Goal: Task Accomplishment & Management: Complete application form

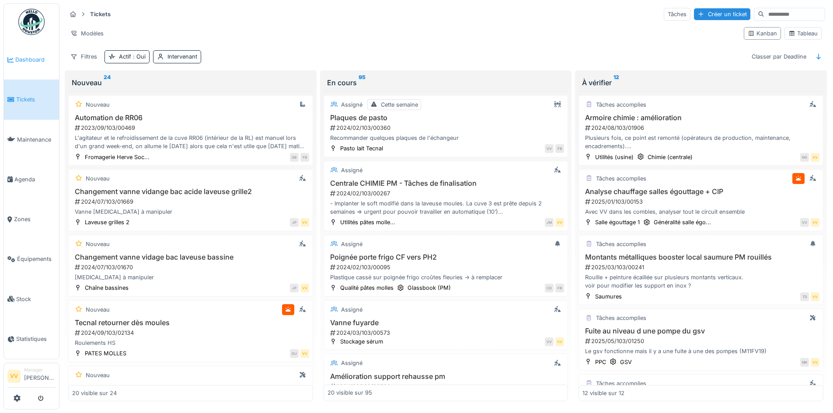
click at [20, 56] on span "Dashboard" at bounding box center [35, 60] width 40 height 8
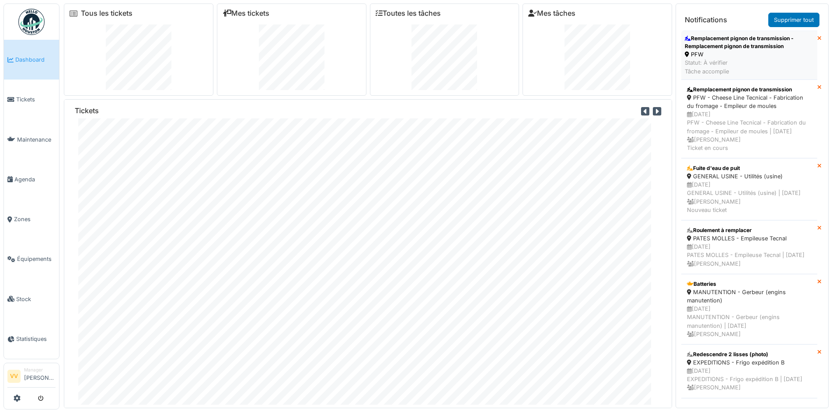
click at [733, 47] on div "Remplacement pignon de transmission - Remplacement pignon de transmission" at bounding box center [749, 43] width 129 height 16
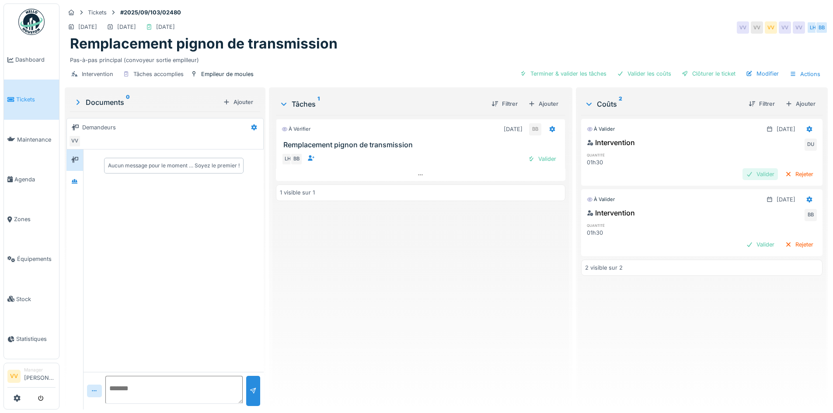
click at [746, 174] on div at bounding box center [749, 174] width 7 height 8
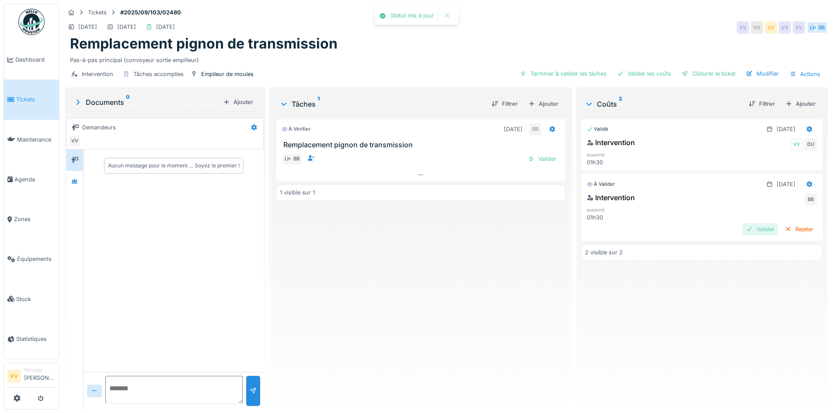
click at [742, 229] on div "Valider" at bounding box center [759, 229] width 35 height 12
click at [770, 301] on div "Validé 22/09/2025 Intervention VV DU quantité 01h30 Validé 22/09/2025 Intervent…" at bounding box center [701, 259] width 241 height 288
click at [598, 68] on div "Terminer & valider les tâches" at bounding box center [628, 74] width 94 height 12
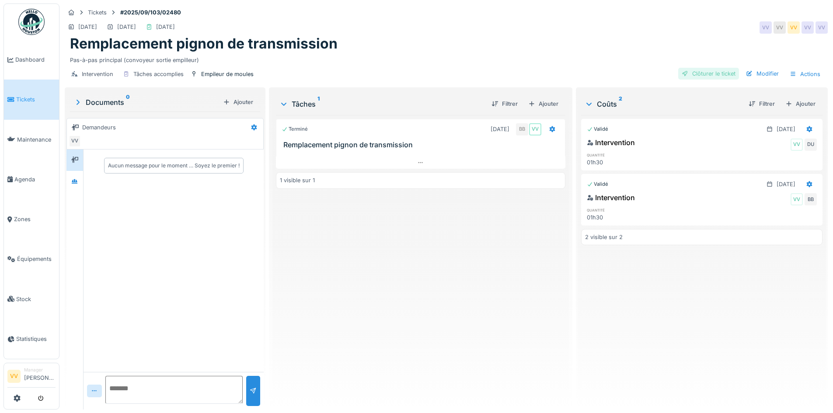
click at [707, 74] on div "Clôturer le ticket" at bounding box center [708, 74] width 61 height 12
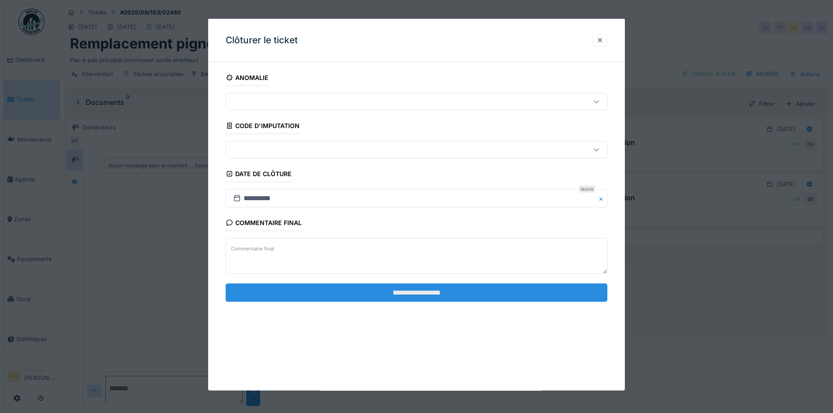
click at [466, 289] on input "**********" at bounding box center [417, 292] width 382 height 18
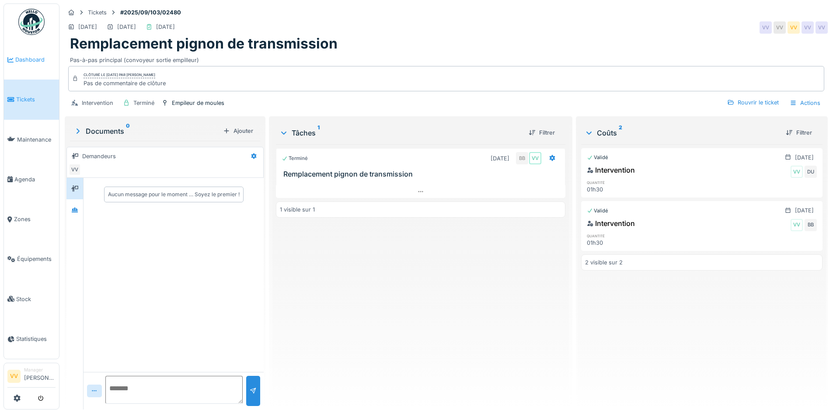
click at [21, 57] on span "Dashboard" at bounding box center [35, 60] width 40 height 8
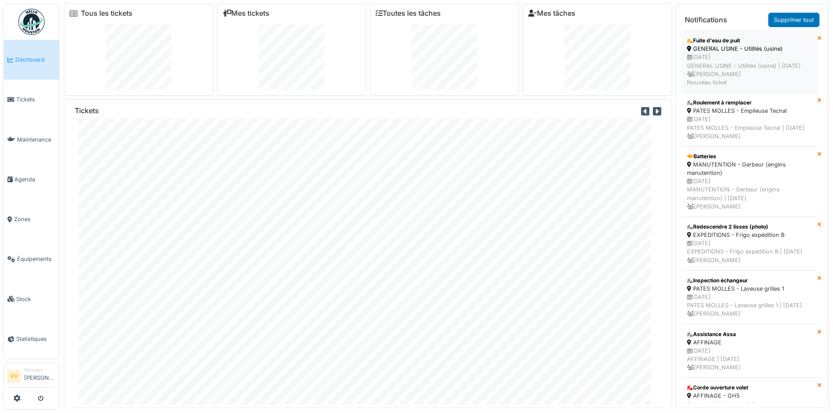
click at [764, 66] on div "27/09/2025 GENERAL USINE - Utilités (usine) | Il y a 2 jour(s) Vincent Vaessen …" at bounding box center [749, 70] width 125 height 34
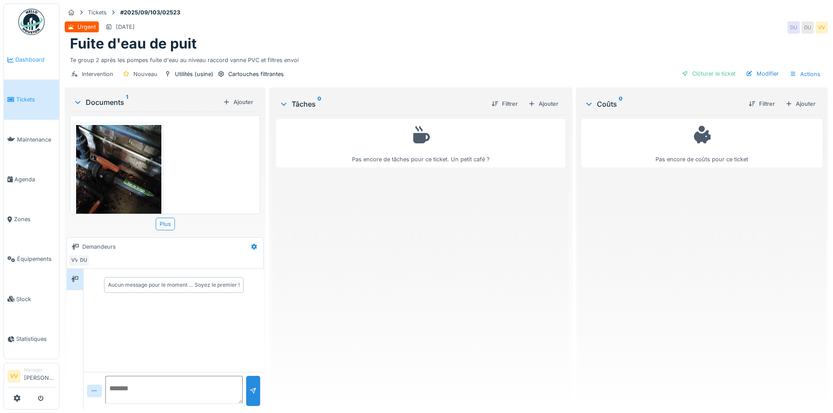
click at [16, 63] on span "Dashboard" at bounding box center [35, 60] width 40 height 8
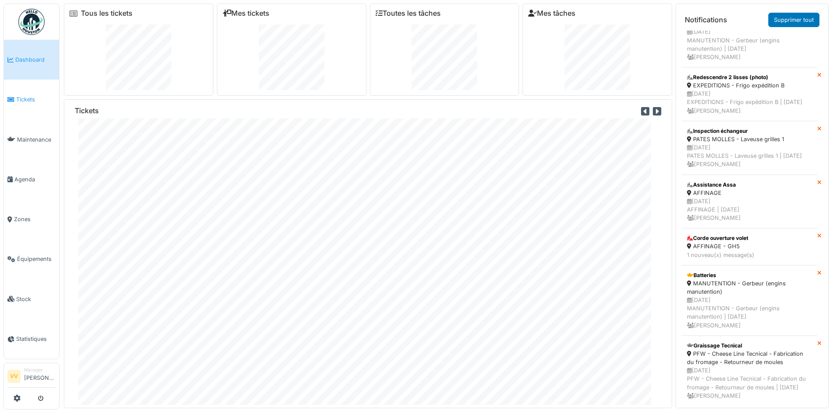
click at [18, 97] on span "Tickets" at bounding box center [35, 99] width 39 height 8
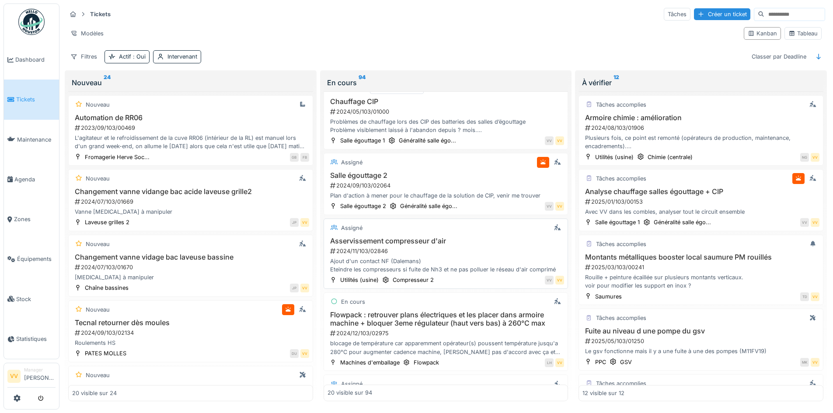
scroll to position [568, 0]
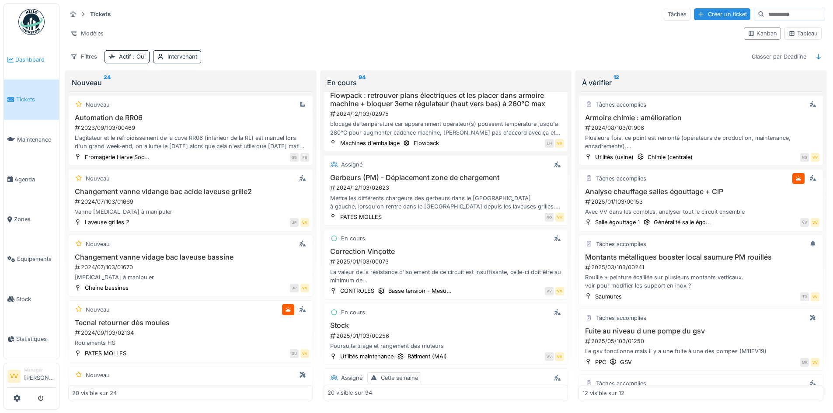
click at [33, 56] on span "Dashboard" at bounding box center [35, 60] width 40 height 8
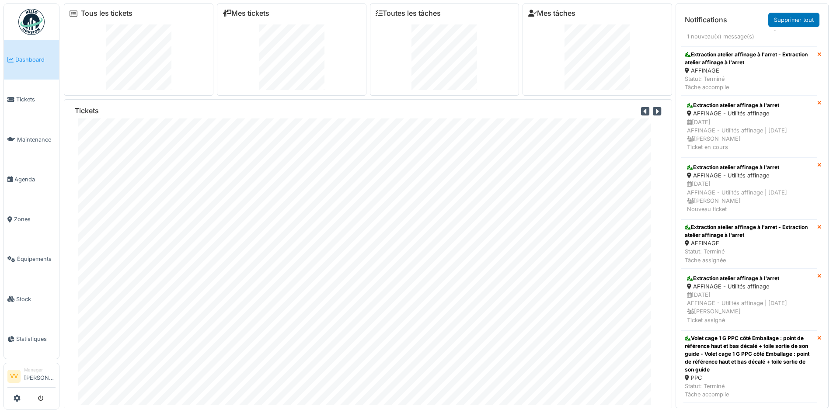
scroll to position [2690, 0]
click at [24, 97] on span "Tickets" at bounding box center [35, 99] width 39 height 8
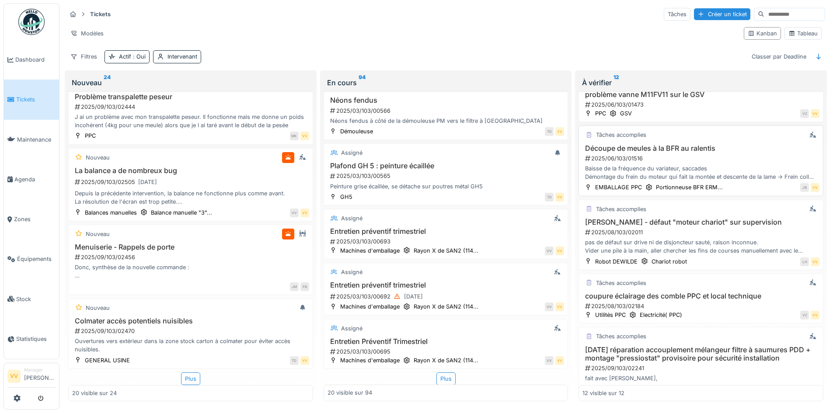
scroll to position [306, 0]
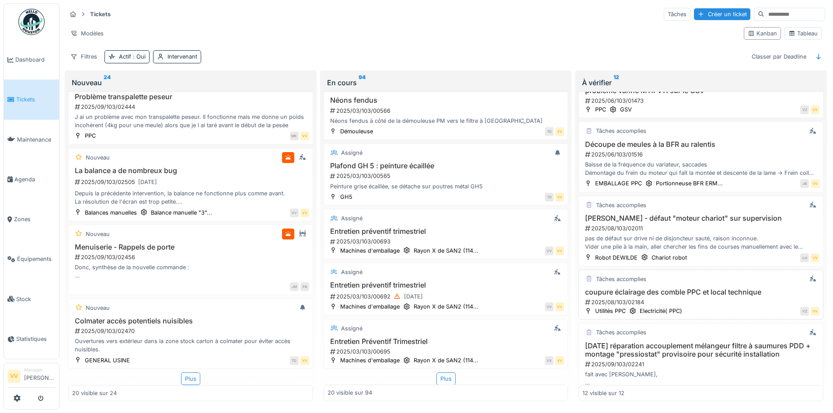
click at [709, 291] on h3 "coupure éclairage des comble PPC et local technique" at bounding box center [700, 292] width 237 height 8
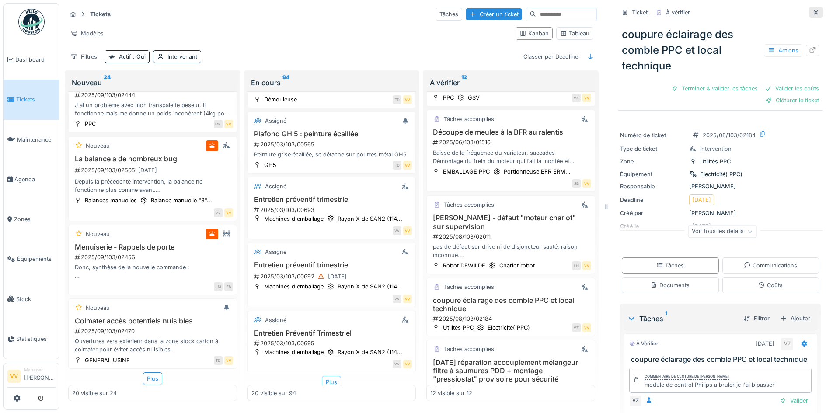
click at [813, 10] on icon at bounding box center [815, 12] width 4 height 4
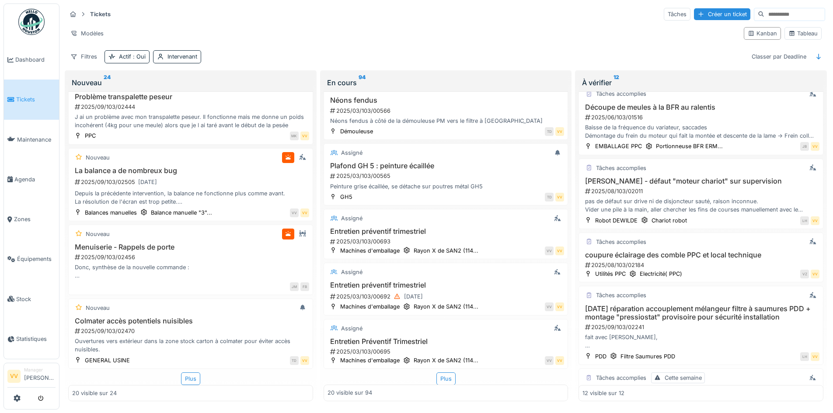
scroll to position [306, 0]
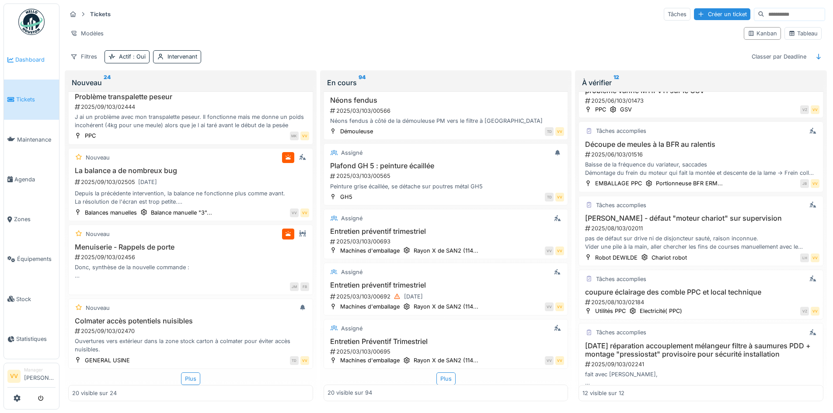
click at [28, 66] on link "Dashboard" at bounding box center [31, 60] width 55 height 40
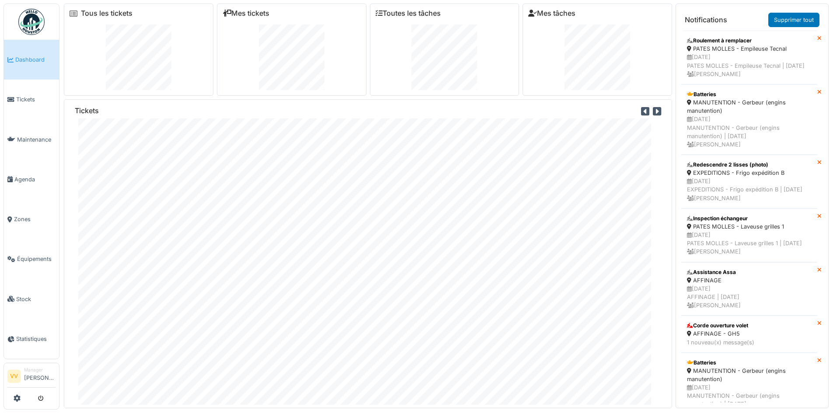
click at [23, 57] on span "Dashboard" at bounding box center [35, 60] width 40 height 8
click at [20, 106] on link "Tickets" at bounding box center [31, 100] width 55 height 40
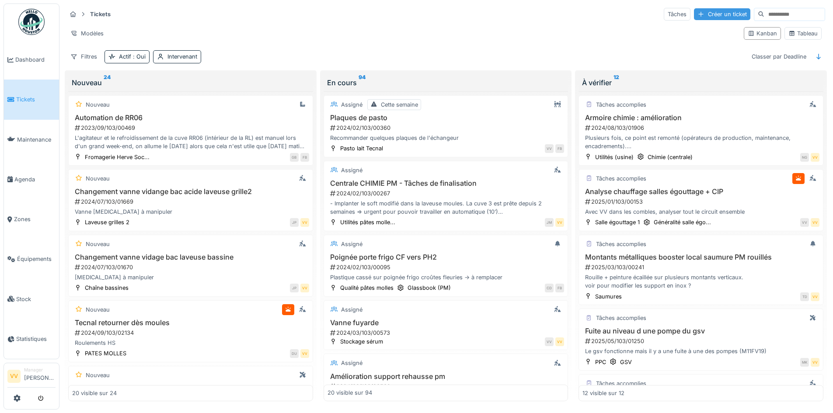
click at [696, 10] on div "Créer un ticket" at bounding box center [722, 14] width 56 height 12
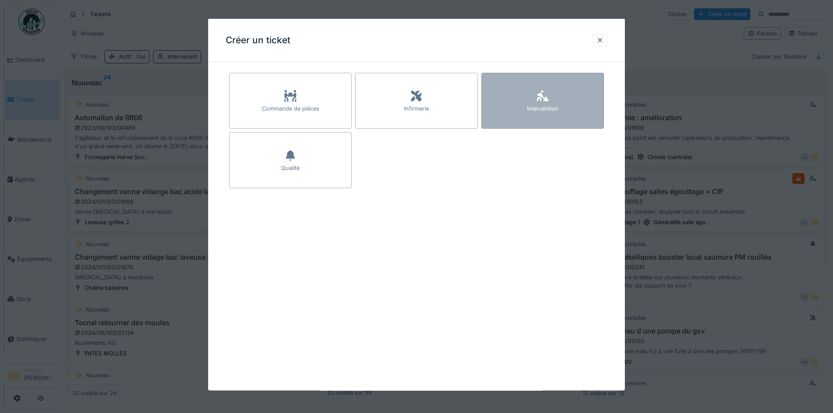
click at [573, 108] on div "Intervention" at bounding box center [542, 101] width 122 height 56
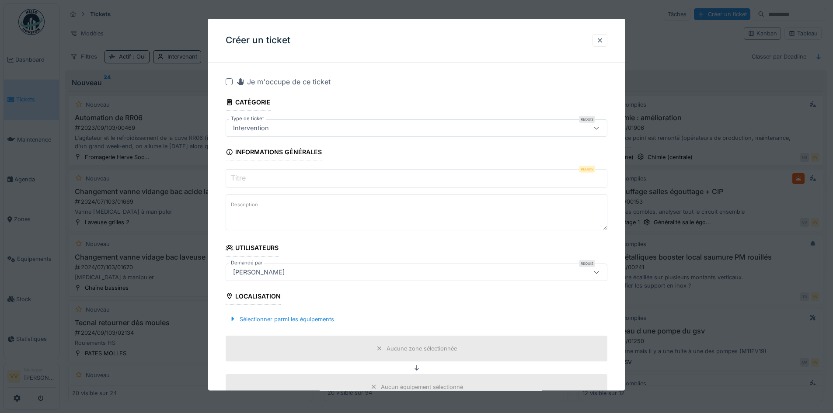
click at [355, 181] on input "Titre" at bounding box center [417, 178] width 382 height 18
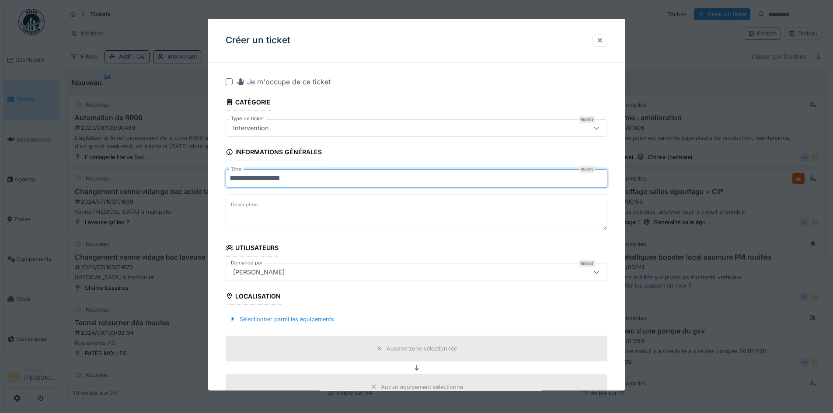
type input "**********"
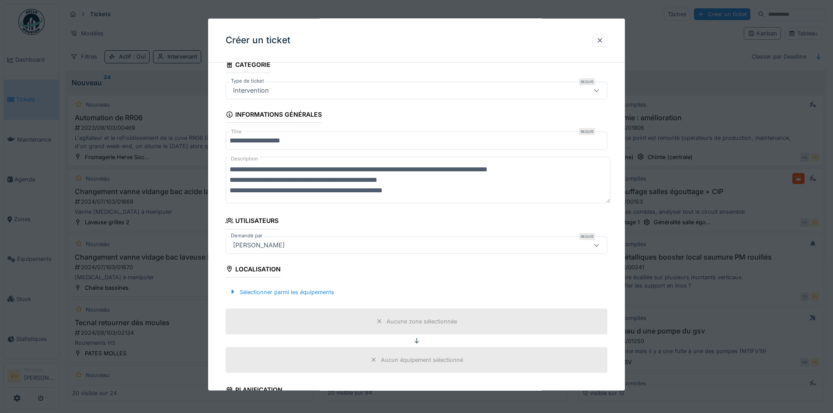
scroll to position [131, 0]
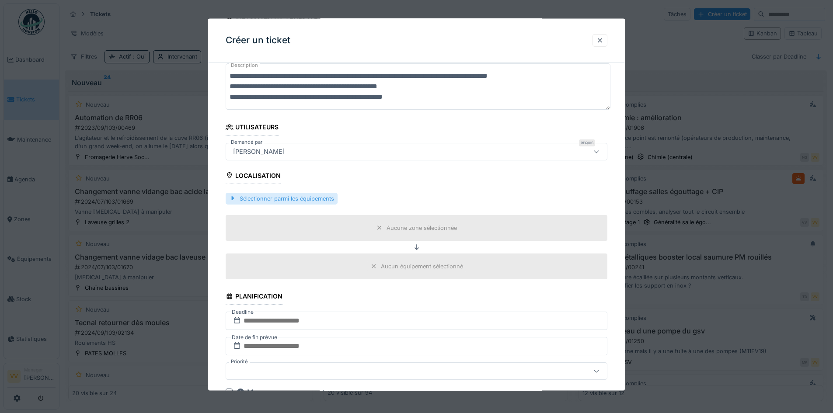
type textarea "**********"
click at [271, 199] on div "Sélectionner parmi les équipements" at bounding box center [282, 198] width 112 height 12
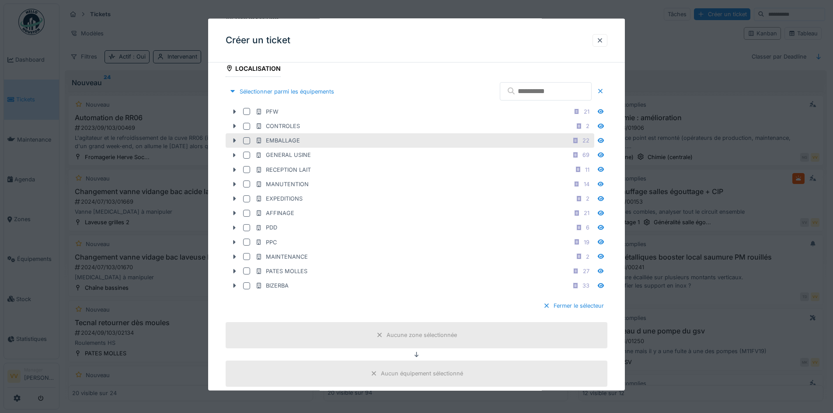
scroll to position [262, 0]
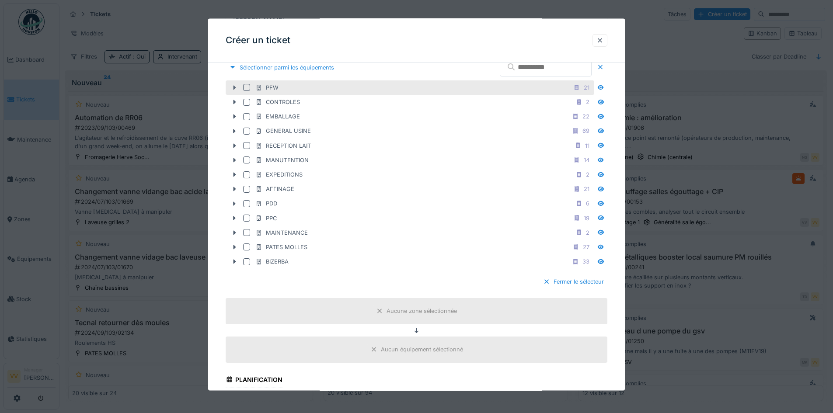
click at [235, 87] on icon at bounding box center [234, 87] width 3 height 4
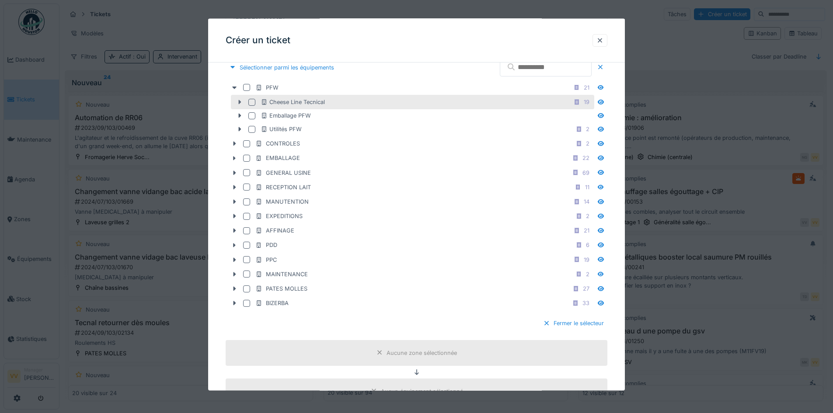
click at [238, 101] on icon at bounding box center [239, 102] width 7 height 6
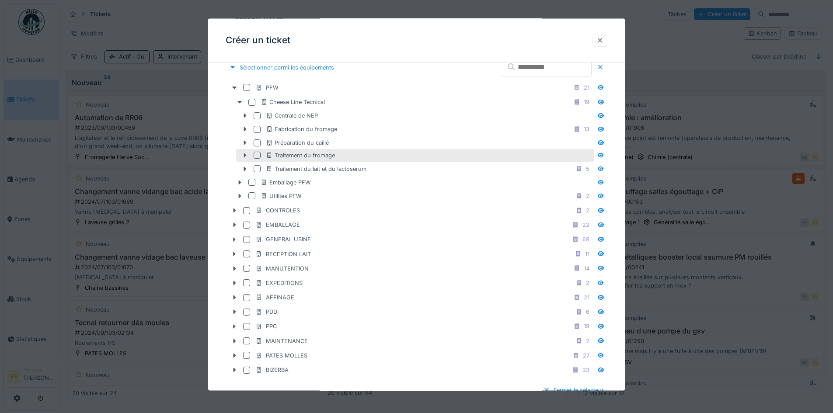
click at [243, 156] on icon at bounding box center [244, 155] width 7 height 6
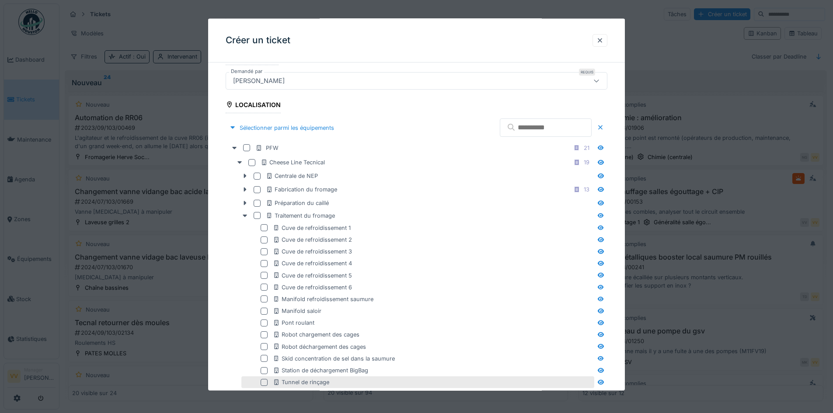
scroll to position [175, 0]
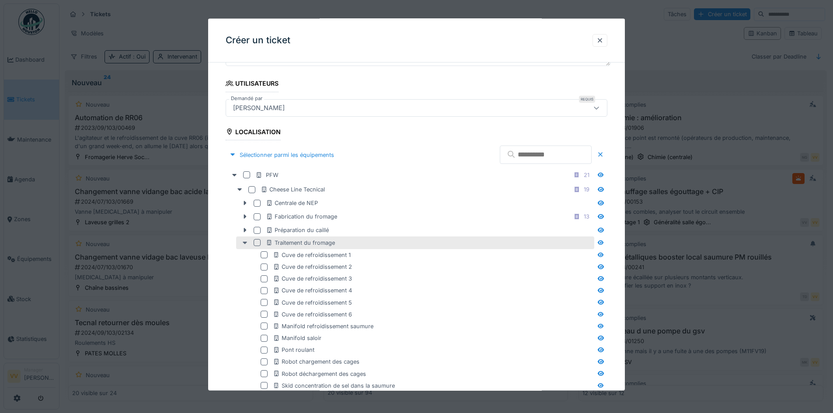
click at [244, 242] on icon at bounding box center [245, 242] width 4 height 3
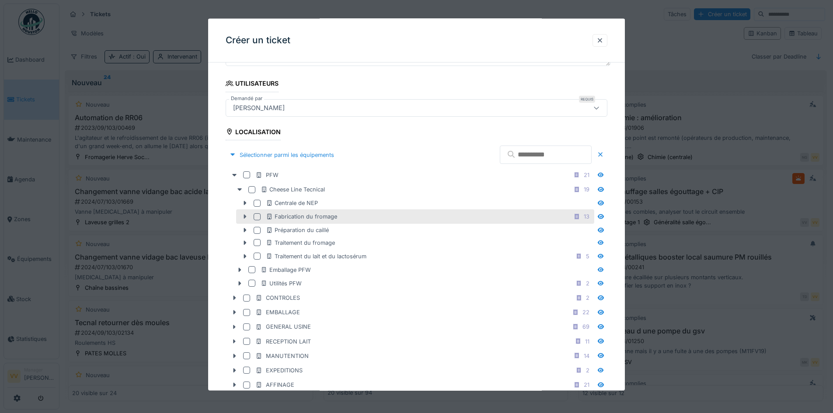
click at [245, 216] on icon at bounding box center [245, 216] width 3 height 4
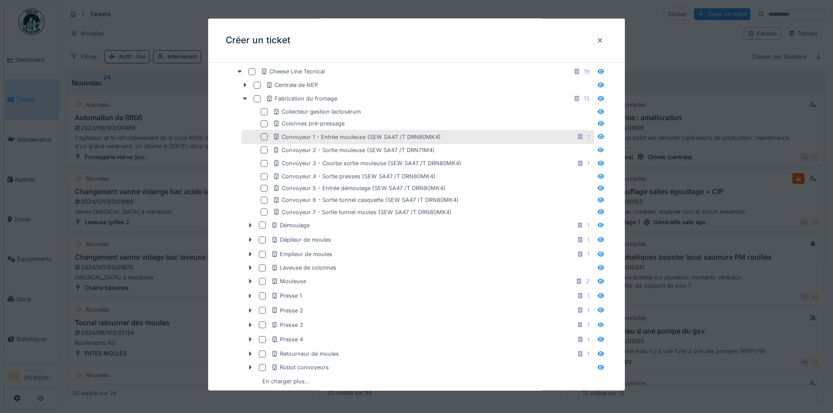
scroll to position [350, 0]
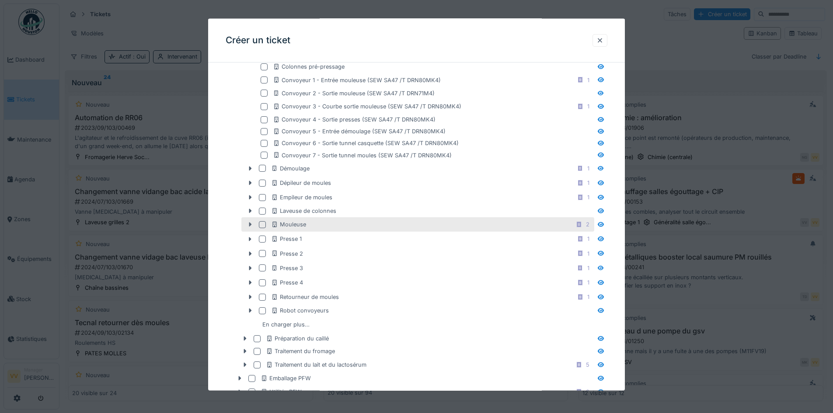
click at [252, 223] on icon at bounding box center [250, 225] width 7 height 6
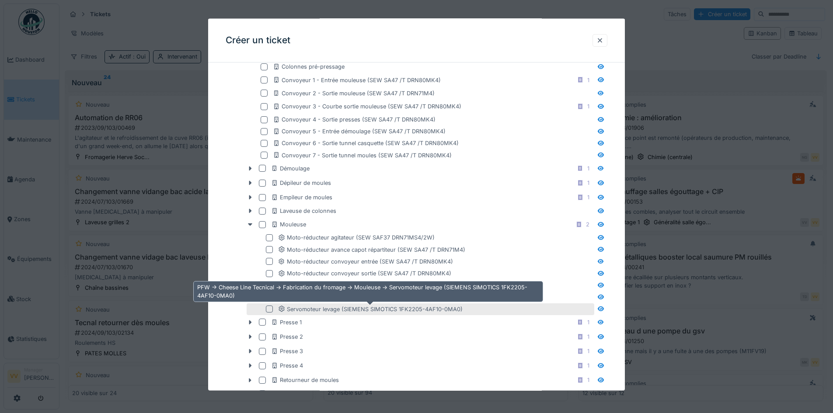
click at [337, 310] on div "Servomoteur levage (SIEMENS SIMOTICS 1FK2205-4AF10-0MA0)" at bounding box center [370, 309] width 184 height 8
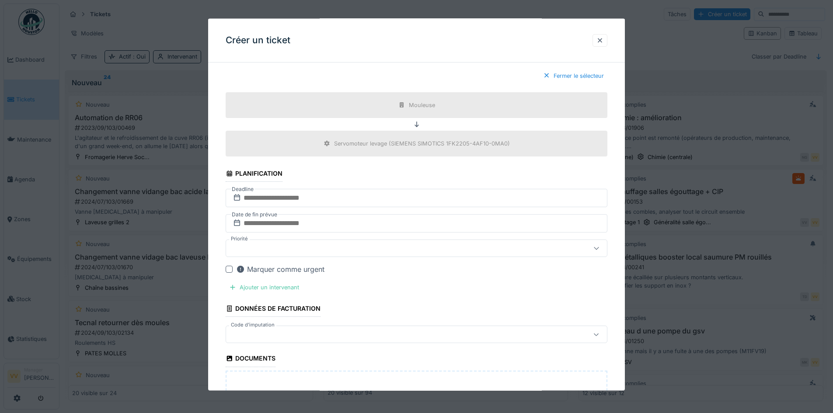
scroll to position [962, 0]
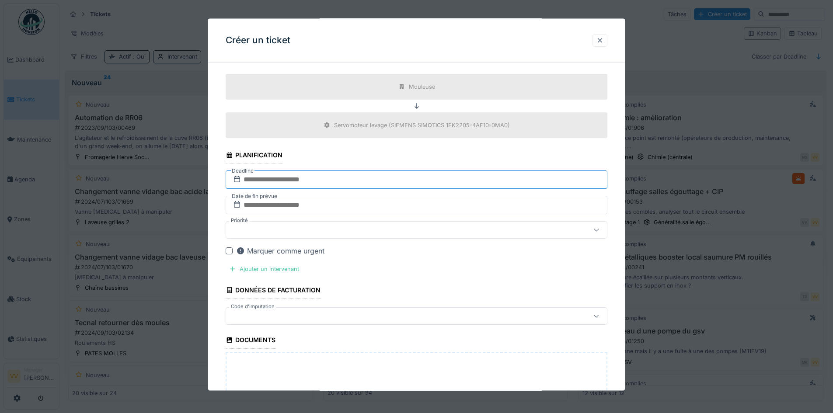
click at [368, 184] on input "text" at bounding box center [417, 179] width 382 height 18
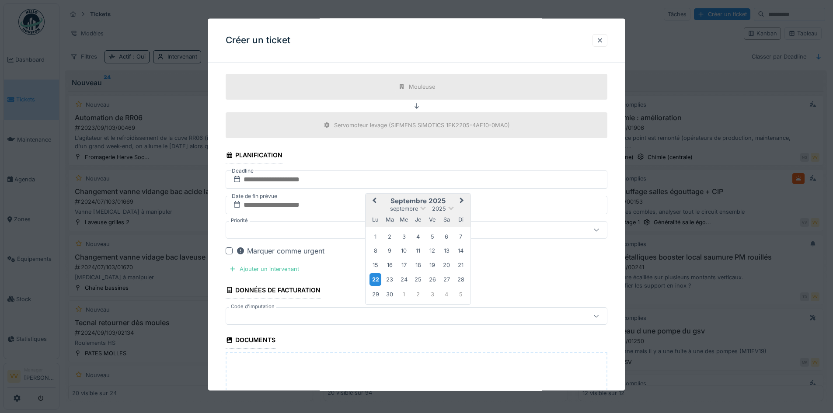
click at [375, 280] on div "22" at bounding box center [375, 279] width 12 height 13
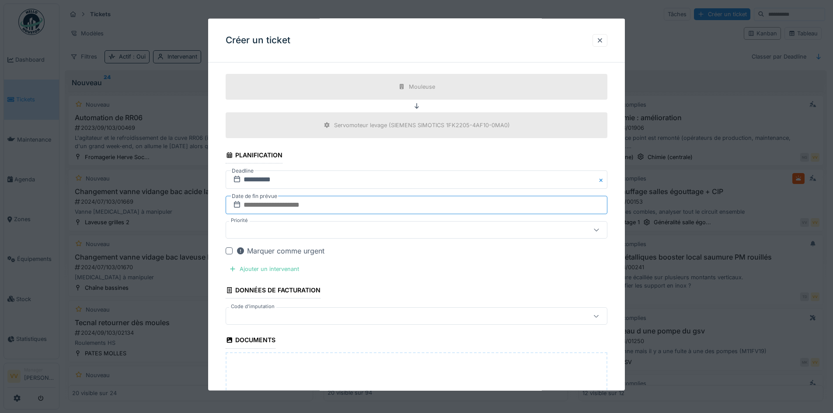
click at [353, 202] on input "text" at bounding box center [417, 205] width 382 height 18
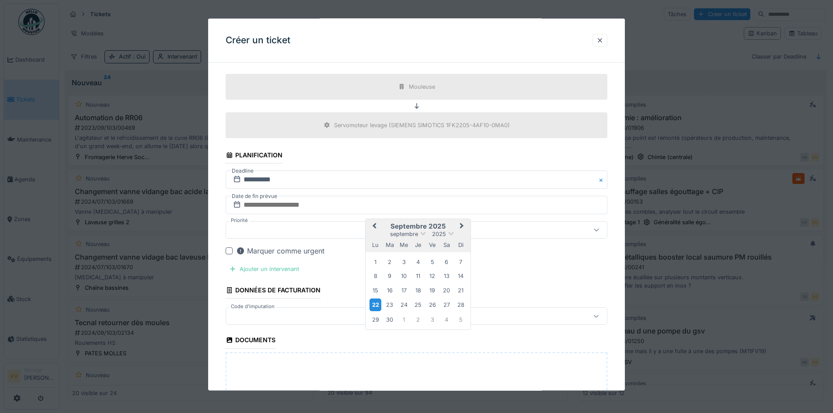
click at [372, 305] on div "22" at bounding box center [375, 305] width 12 height 13
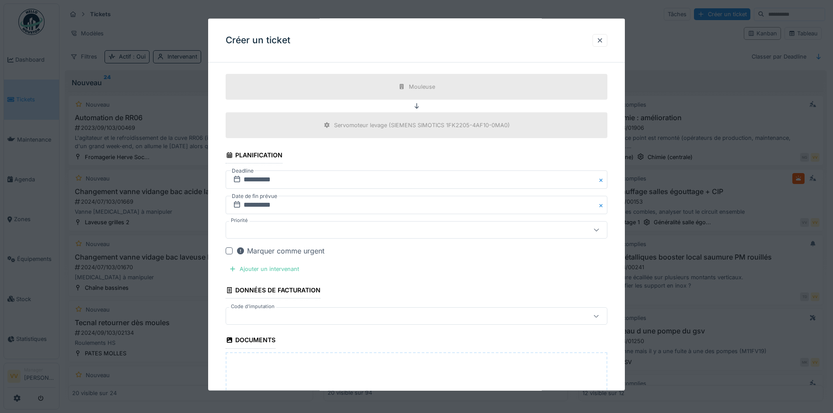
click at [375, 227] on div at bounding box center [393, 230] width 329 height 10
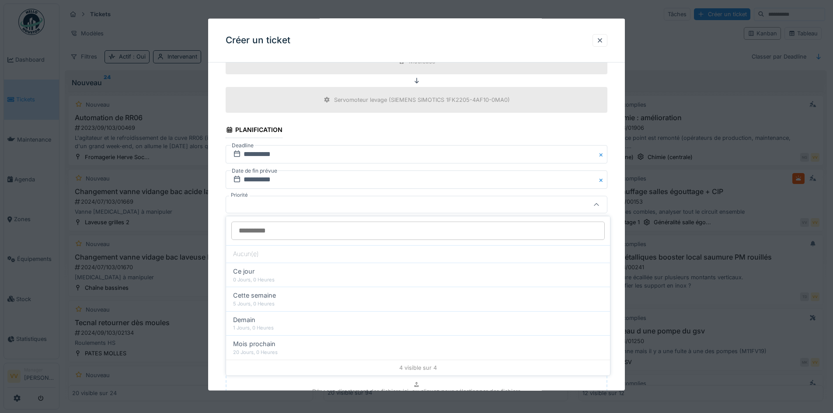
click at [264, 243] on div "Ajouter un intervenant" at bounding box center [264, 244] width 77 height 12
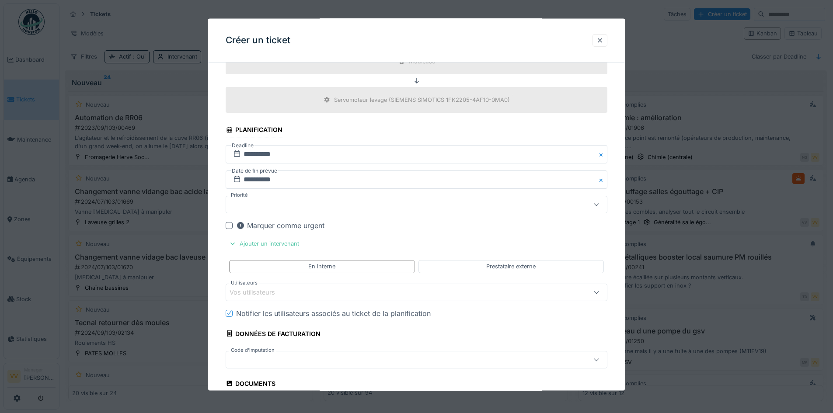
click at [306, 292] on div "Vos utilisateurs" at bounding box center [393, 292] width 329 height 10
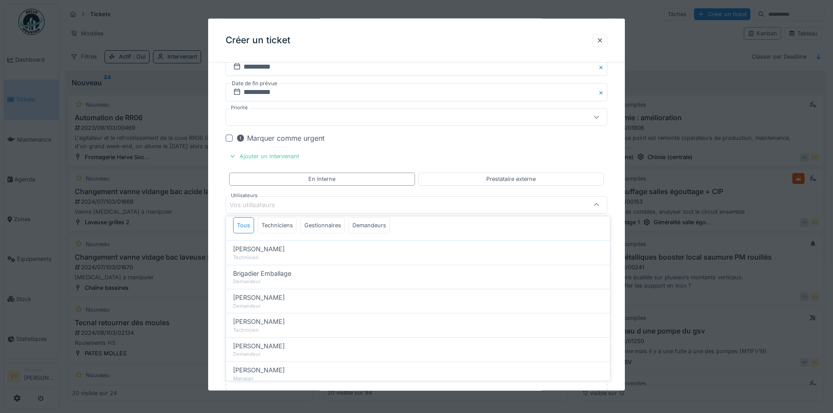
scroll to position [0, 0]
click at [275, 254] on div "Techniciens" at bounding box center [276, 253] width 39 height 16
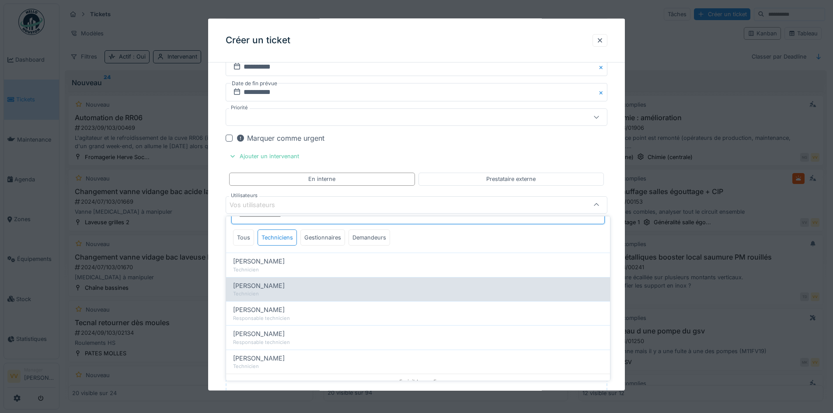
scroll to position [24, 0]
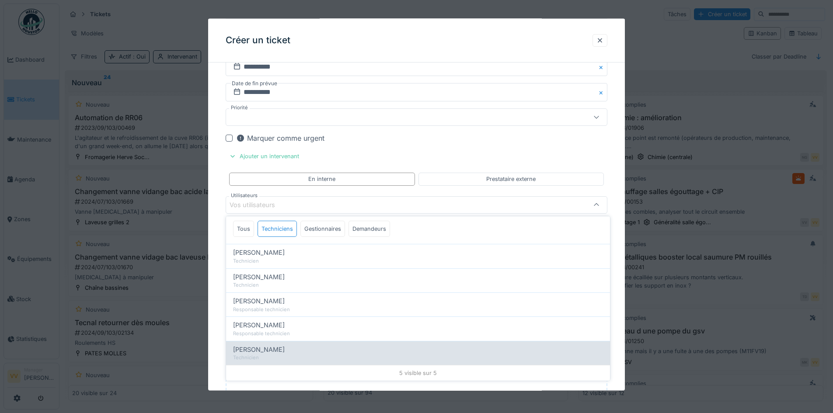
click at [277, 352] on div "Valmir Zhuti" at bounding box center [418, 350] width 370 height 10
type input "****"
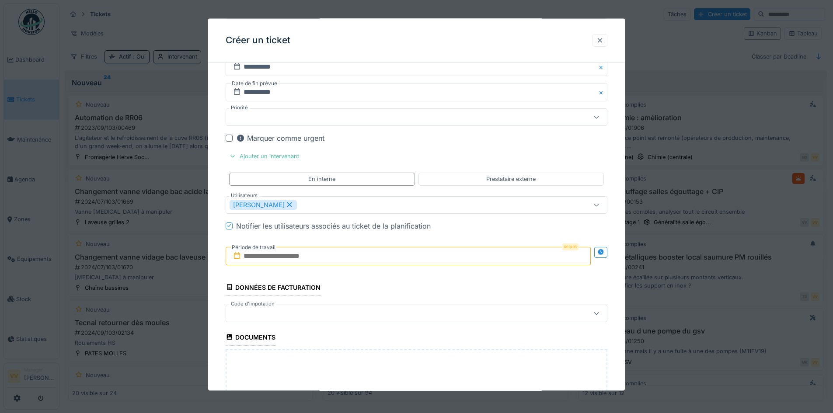
click at [306, 255] on input "text" at bounding box center [408, 256] width 365 height 18
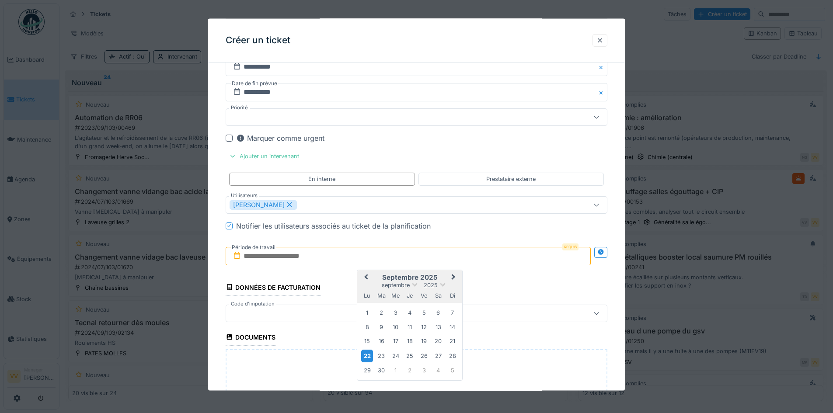
click at [366, 353] on div "22" at bounding box center [367, 355] width 12 height 13
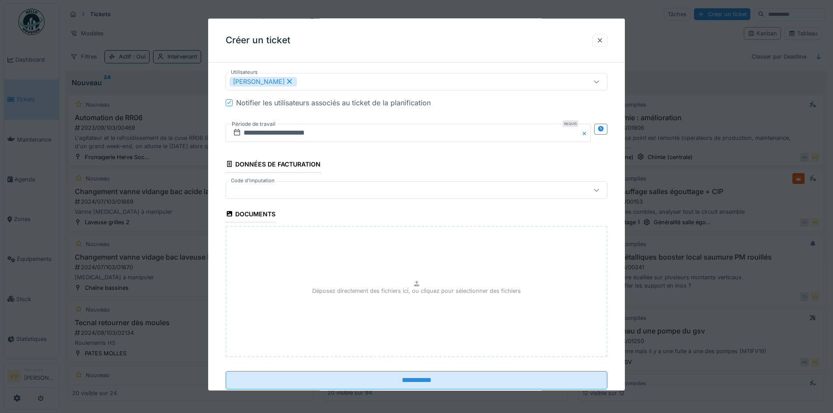
scroll to position [1206, 0]
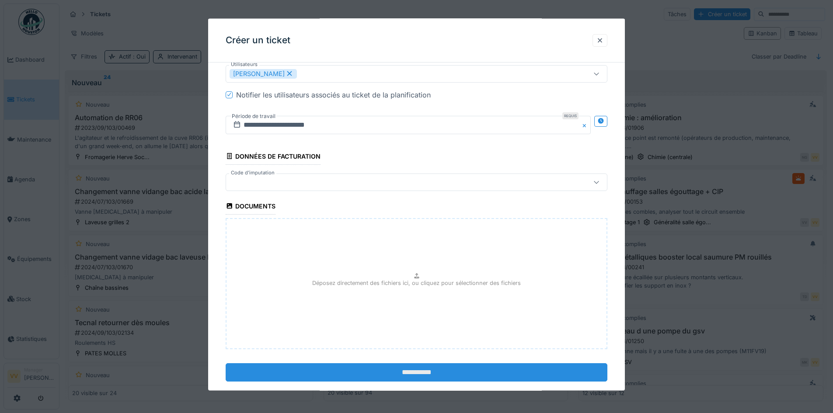
click at [483, 372] on input "**********" at bounding box center [417, 372] width 382 height 18
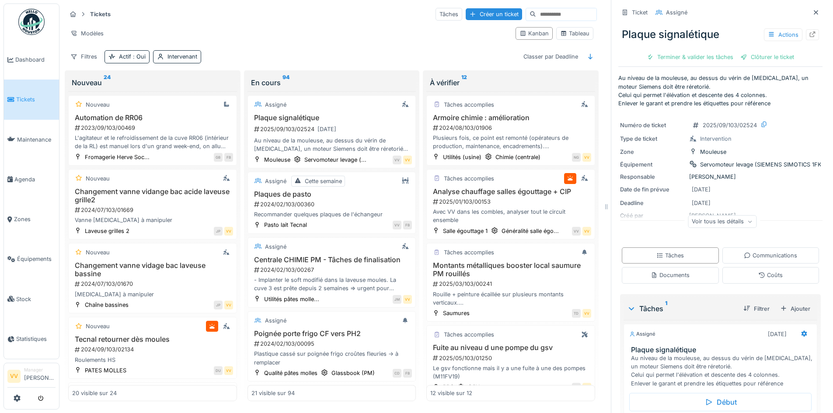
click at [25, 98] on span "Tickets" at bounding box center [35, 99] width 39 height 8
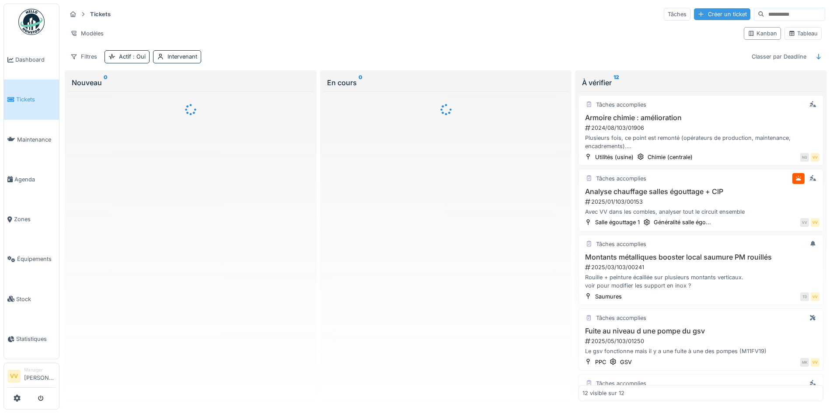
click at [699, 12] on div "Créer un ticket" at bounding box center [722, 14] width 56 height 12
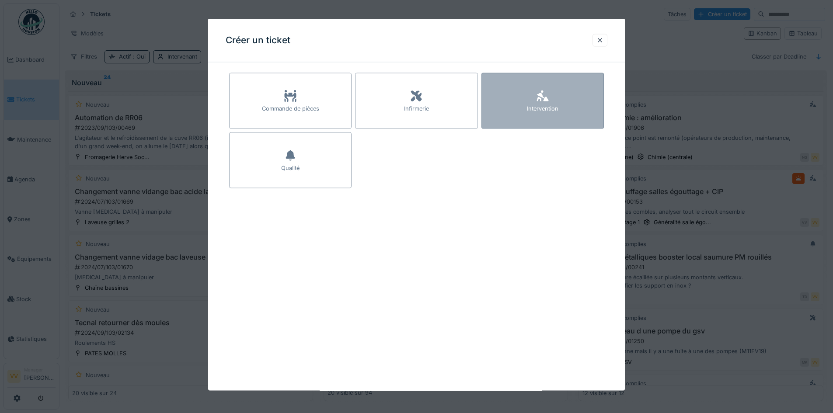
click at [524, 101] on div "Intervention" at bounding box center [542, 101] width 122 height 56
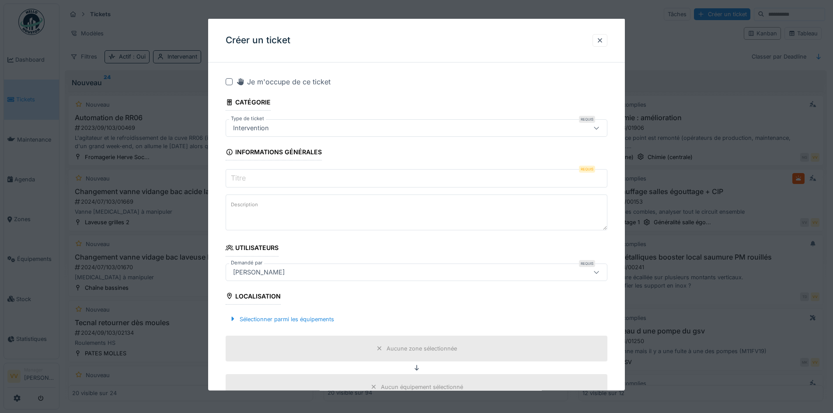
click at [262, 181] on input "Titre" at bounding box center [417, 178] width 382 height 18
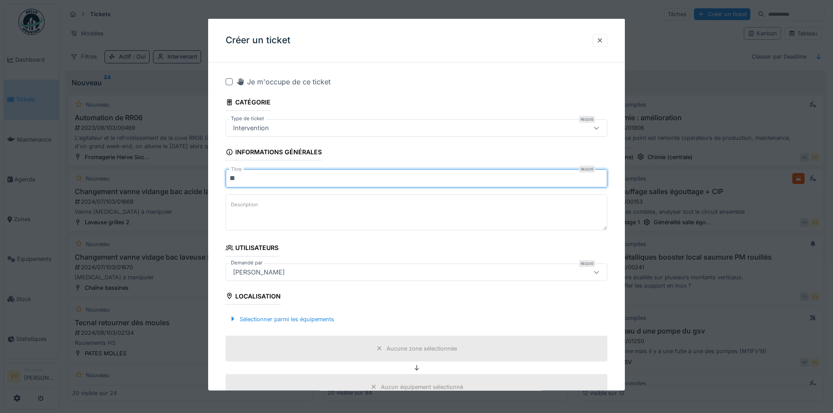
type input "**"
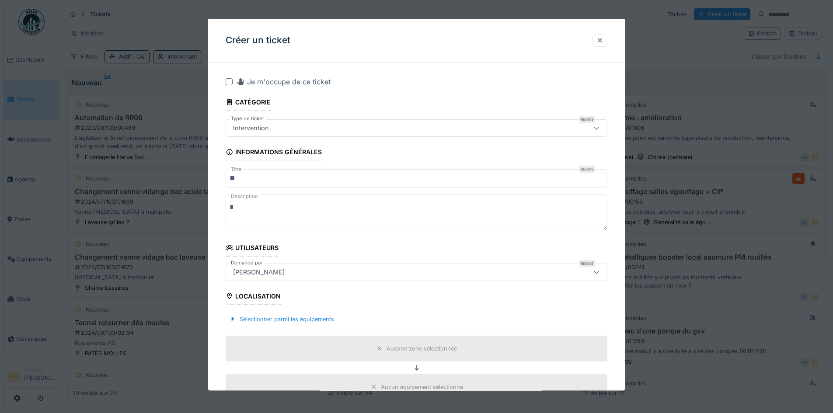
type textarea "*"
click at [282, 177] on input "**" at bounding box center [417, 178] width 382 height 18
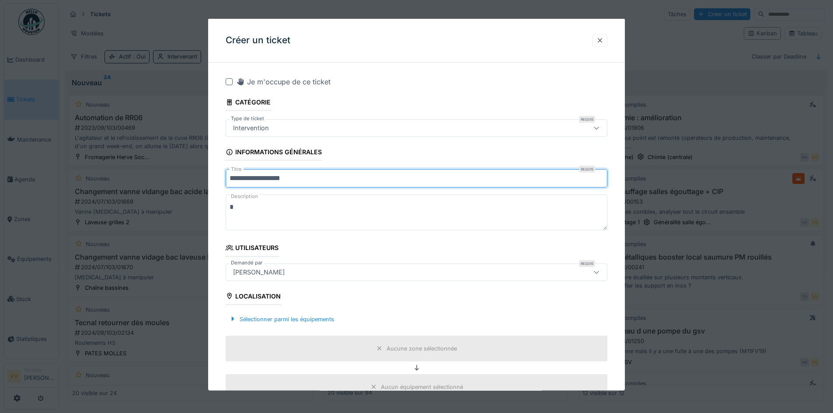
type input "**********"
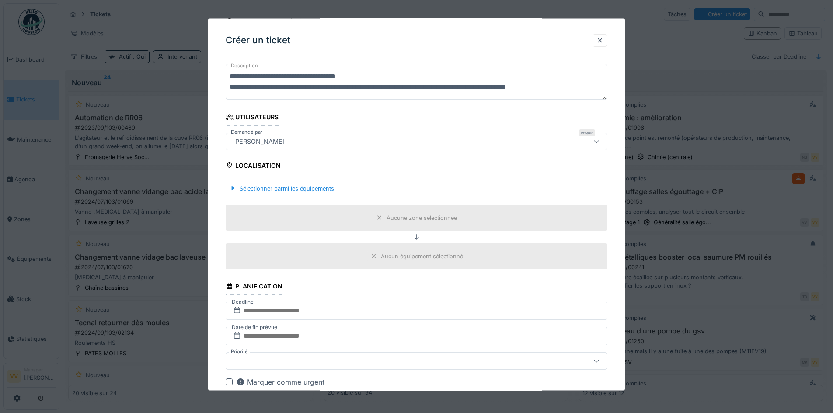
scroll to position [131, 0]
type textarea "**********"
click at [234, 190] on div at bounding box center [232, 188] width 7 height 8
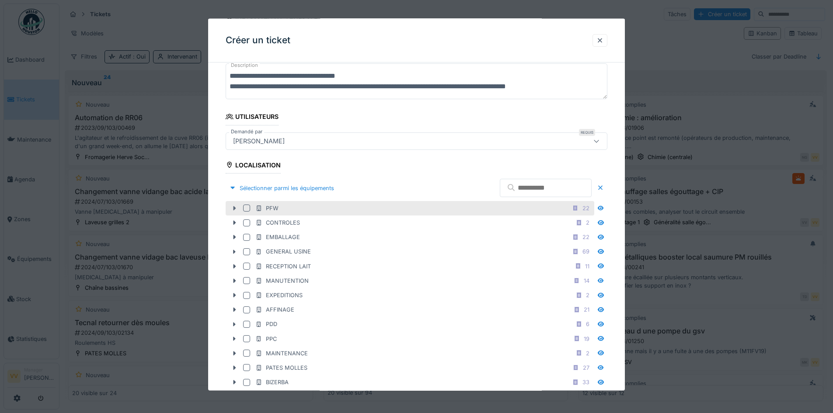
click at [231, 207] on icon at bounding box center [234, 208] width 7 height 6
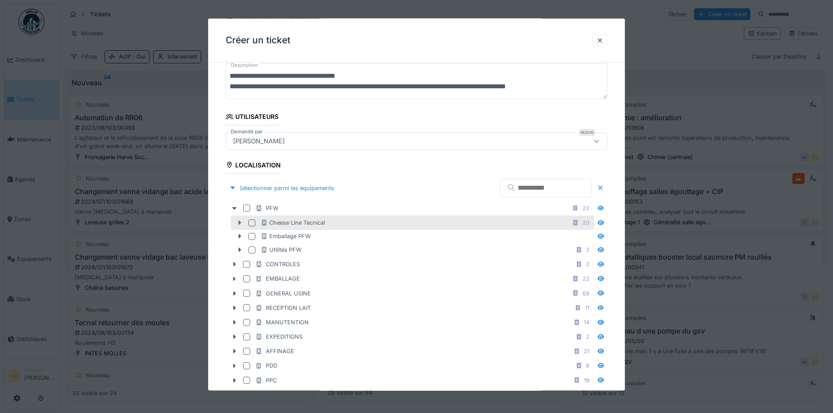
click at [240, 219] on div at bounding box center [240, 222] width 14 height 9
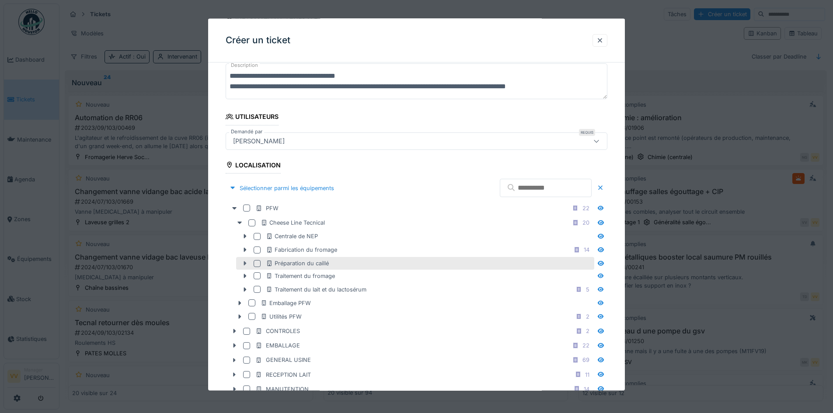
click at [248, 262] on icon at bounding box center [244, 264] width 7 height 6
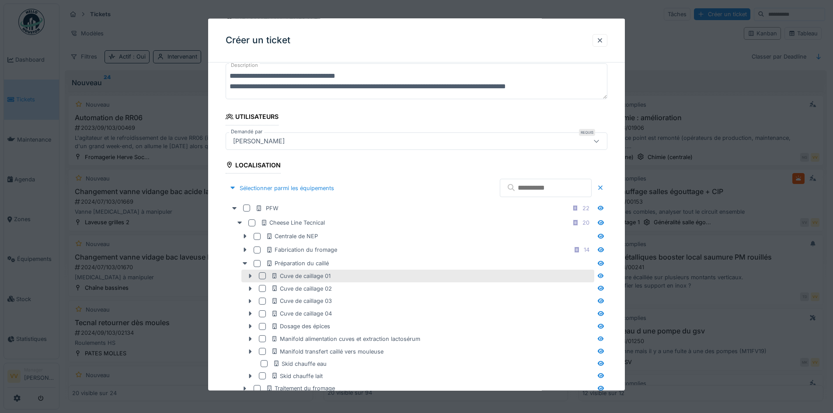
click at [248, 276] on icon at bounding box center [250, 276] width 7 height 6
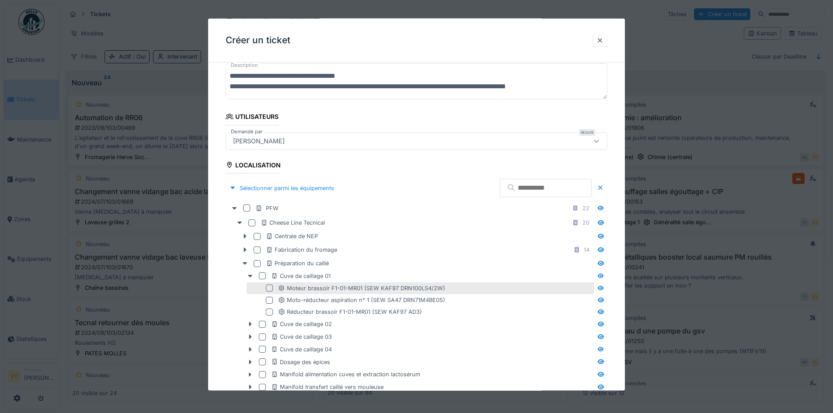
click at [271, 289] on div at bounding box center [269, 288] width 7 height 7
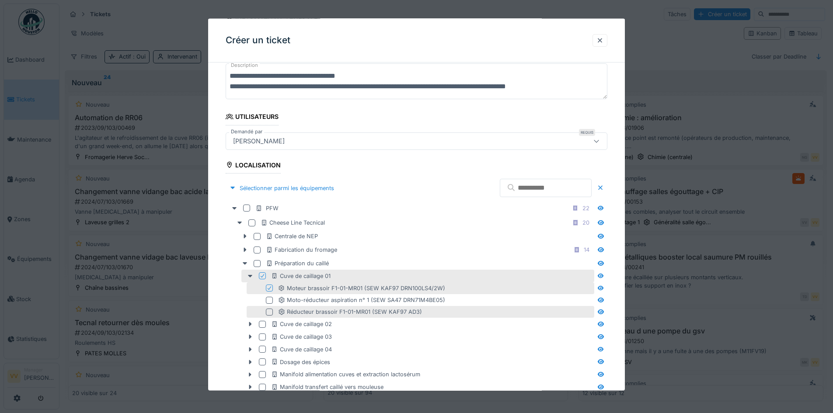
click at [270, 308] on div at bounding box center [269, 311] width 7 height 7
click at [268, 288] on div at bounding box center [269, 288] width 7 height 7
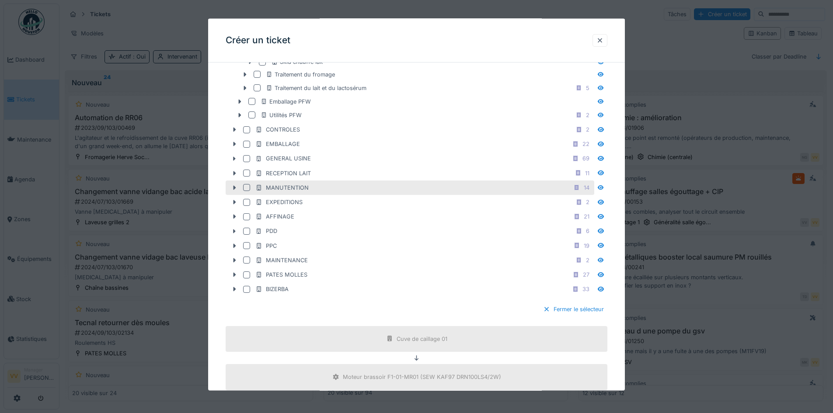
scroll to position [743, 0]
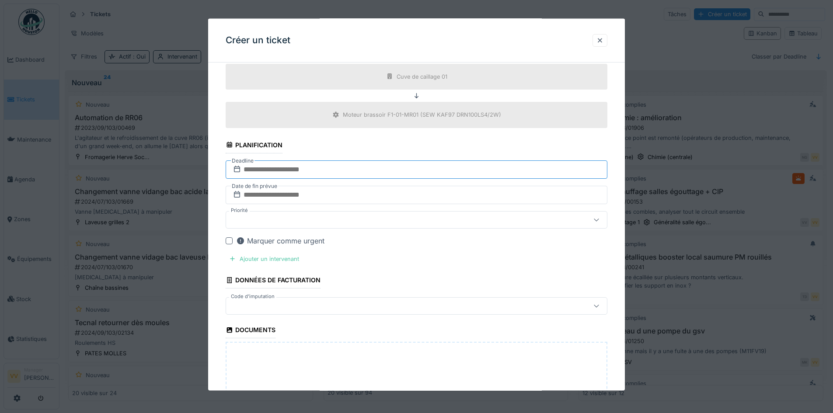
click at [339, 164] on input "text" at bounding box center [417, 169] width 382 height 18
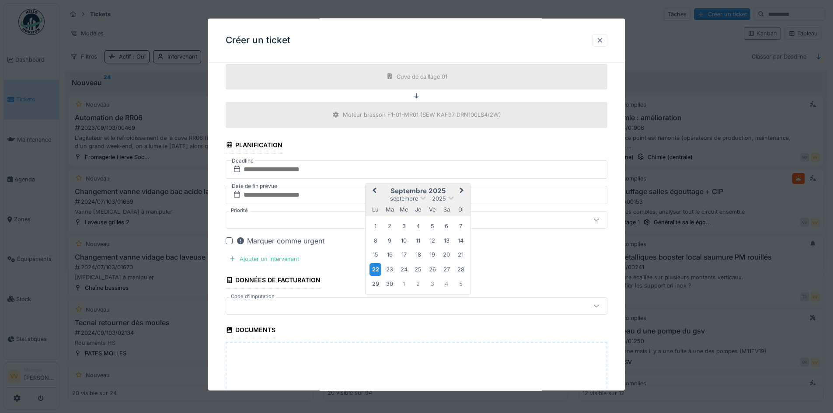
click at [374, 264] on div "22" at bounding box center [375, 269] width 12 height 13
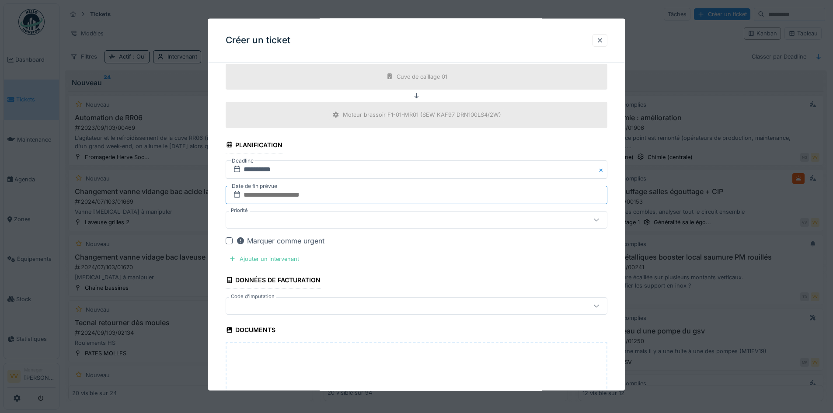
click at [329, 194] on input "text" at bounding box center [417, 194] width 382 height 18
click at [374, 295] on div "22" at bounding box center [375, 294] width 12 height 13
click at [270, 259] on div "Ajouter un intervenant" at bounding box center [264, 259] width 77 height 12
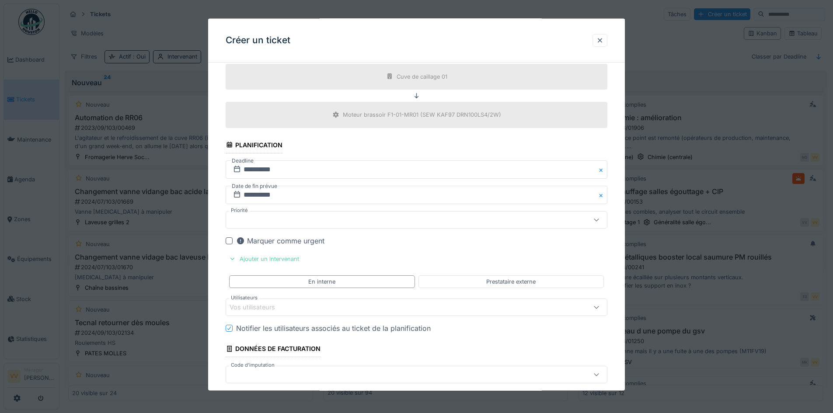
click at [270, 258] on div "Ajouter un intervenant" at bounding box center [264, 259] width 77 height 12
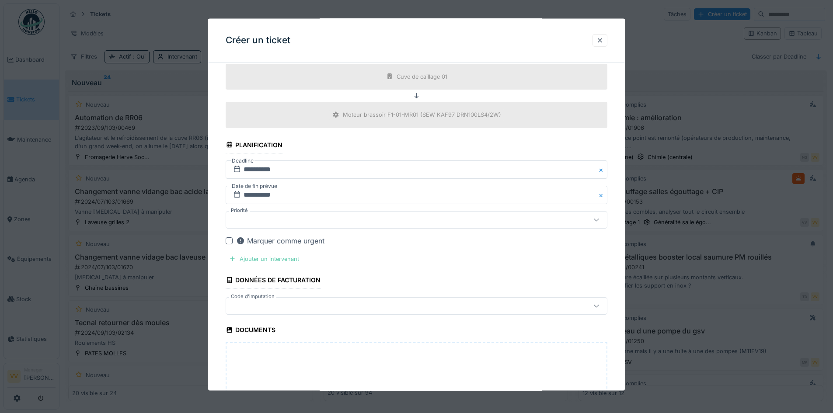
click at [270, 260] on div "Ajouter un intervenant" at bounding box center [264, 259] width 77 height 12
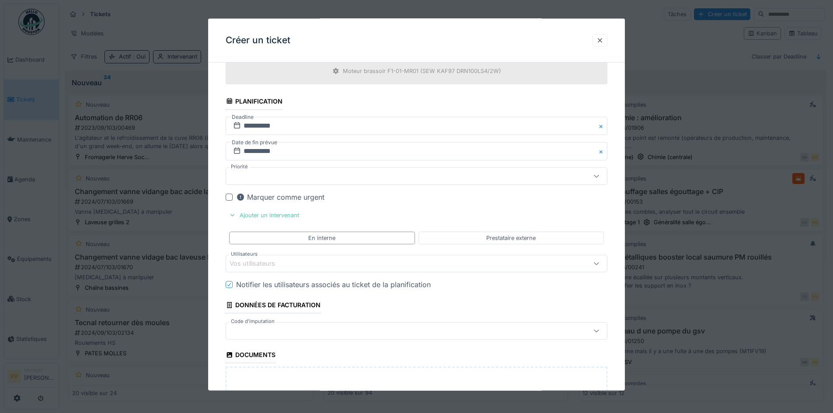
click at [289, 265] on div "Vos utilisateurs" at bounding box center [393, 264] width 329 height 10
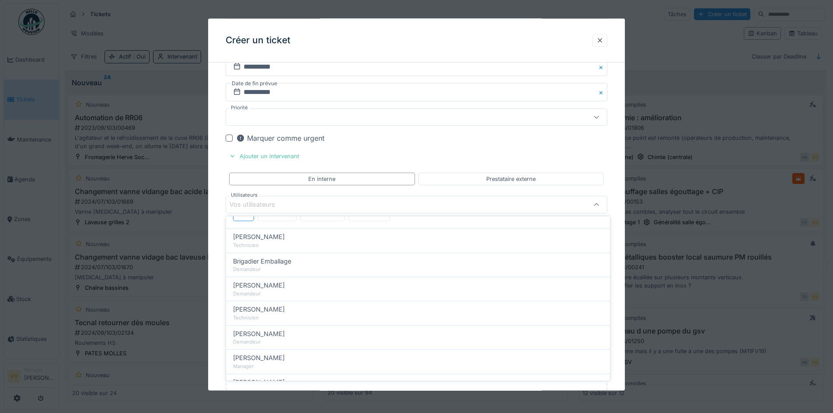
scroll to position [0, 0]
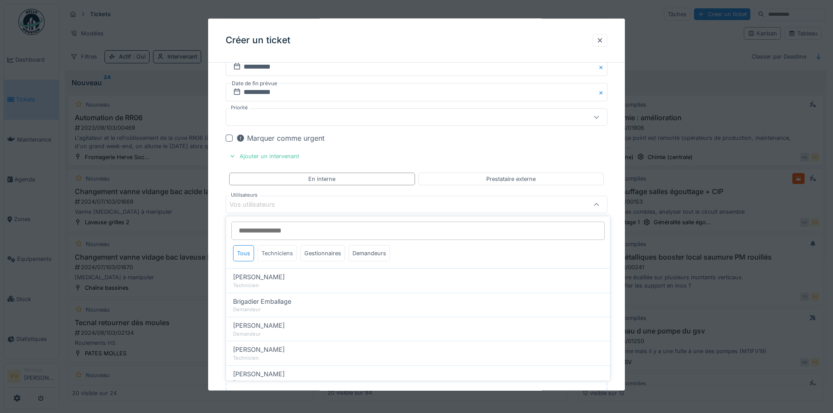
click at [279, 252] on div "Techniciens" at bounding box center [276, 253] width 39 height 16
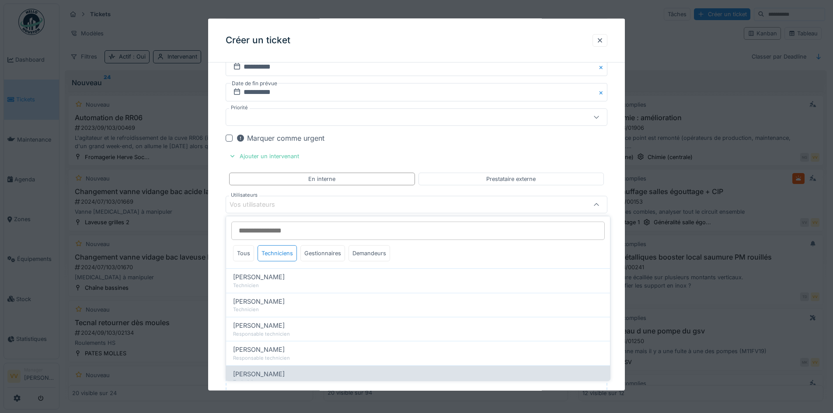
click at [261, 371] on span "Valmir Zhuti" at bounding box center [259, 374] width 52 height 10
type input "****"
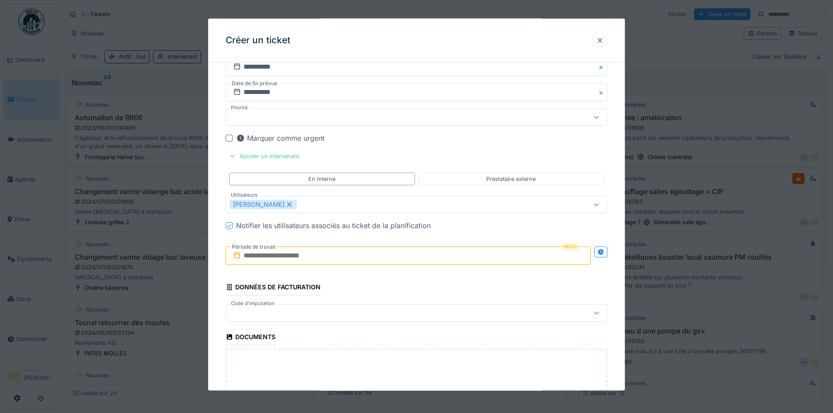
click at [299, 258] on input "text" at bounding box center [408, 256] width 365 height 18
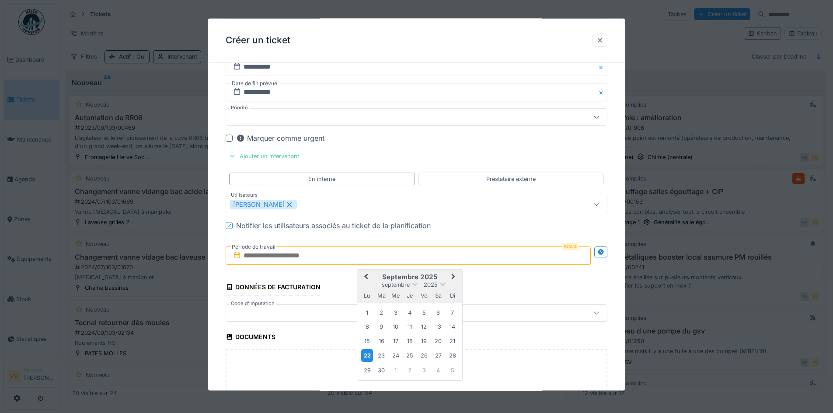
click at [371, 357] on div "22" at bounding box center [367, 355] width 12 height 13
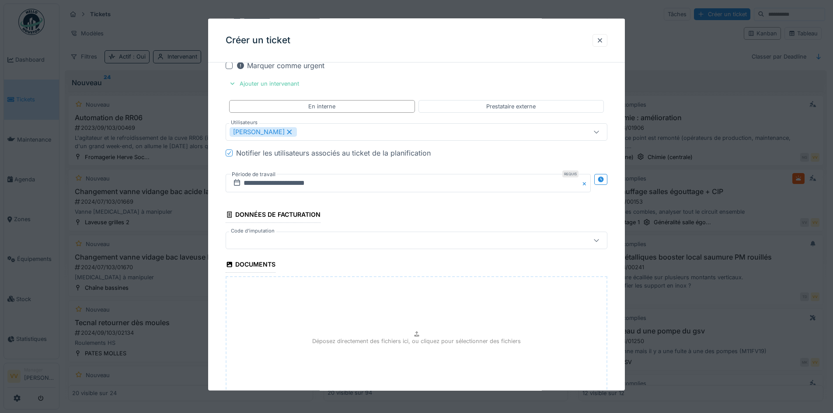
scroll to position [992, 0]
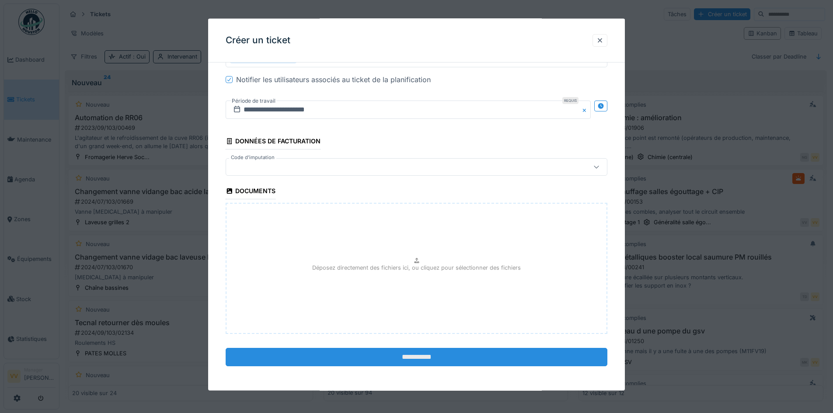
click at [404, 360] on input "**********" at bounding box center [417, 357] width 382 height 18
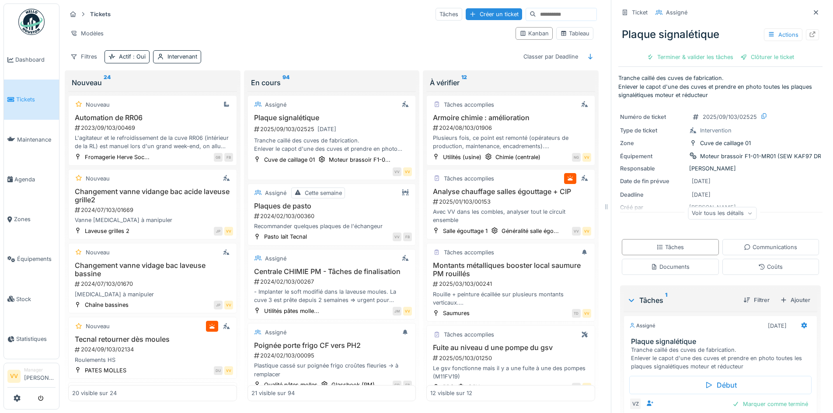
click at [24, 90] on link "Tickets" at bounding box center [31, 100] width 55 height 40
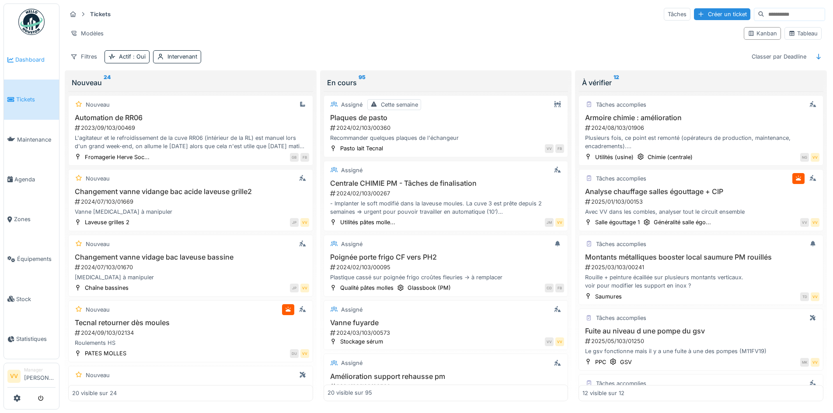
click at [9, 52] on link "Dashboard" at bounding box center [31, 60] width 55 height 40
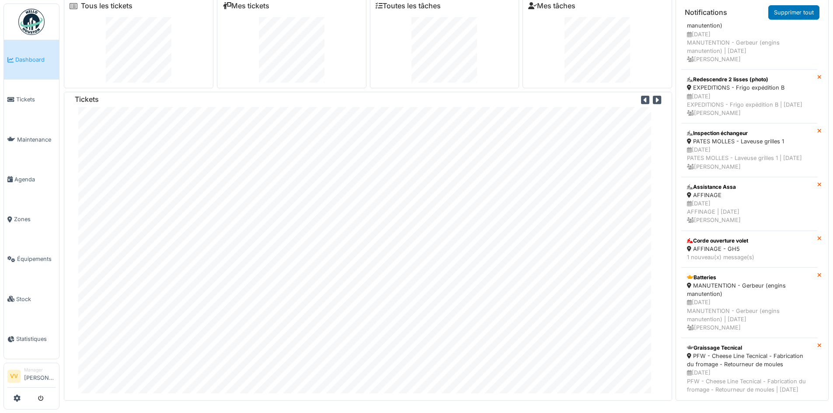
scroll to position [9, 0]
click at [19, 136] on span "Maintenance" at bounding box center [36, 140] width 38 height 8
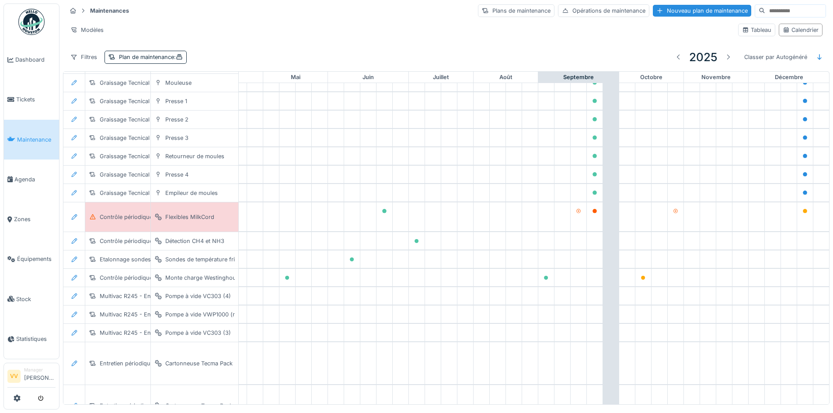
scroll to position [683, 293]
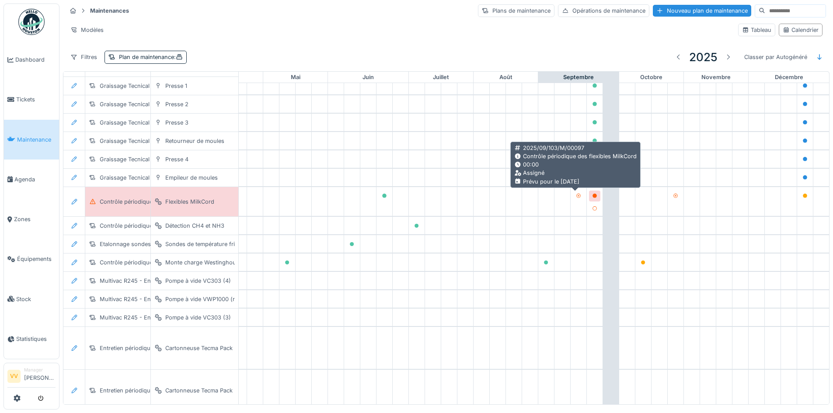
click at [589, 193] on div at bounding box center [594, 196] width 11 height 11
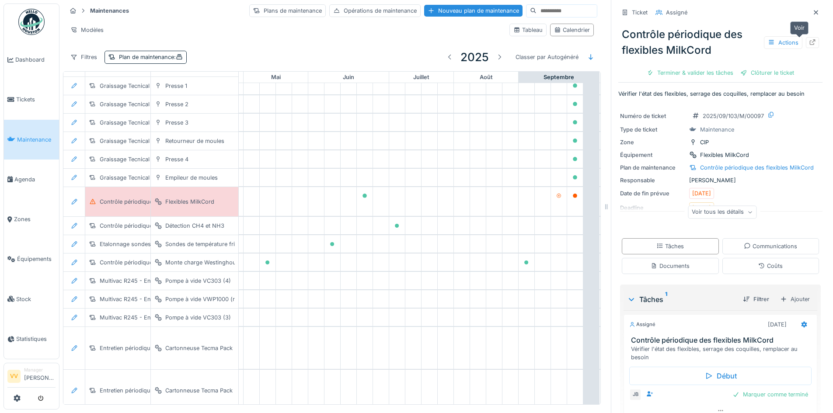
click at [809, 42] on icon at bounding box center [812, 42] width 7 height 6
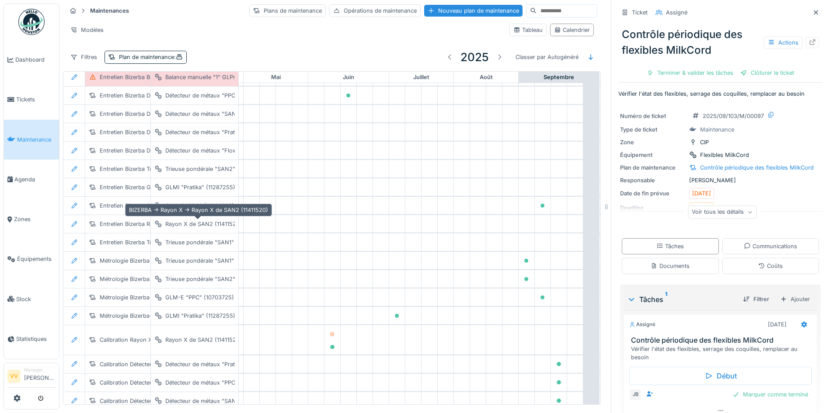
scroll to position [1706, 293]
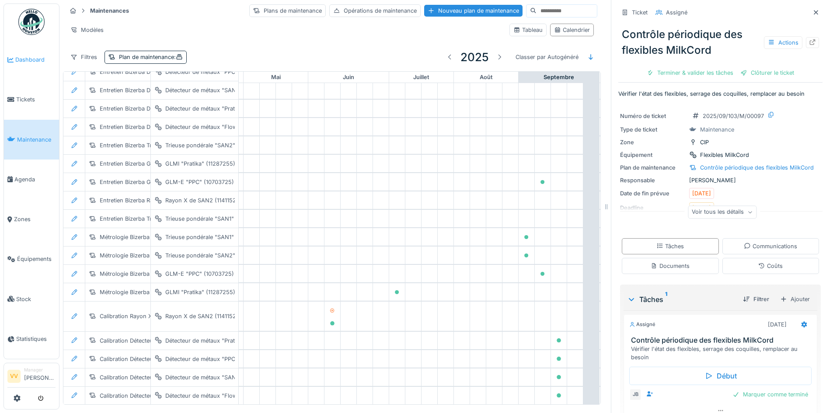
click at [11, 65] on link "Dashboard" at bounding box center [31, 60] width 55 height 40
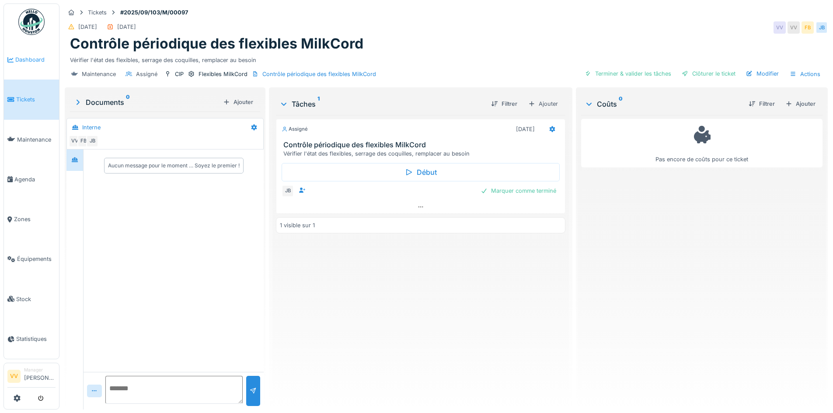
click at [20, 58] on span "Dashboard" at bounding box center [35, 60] width 40 height 8
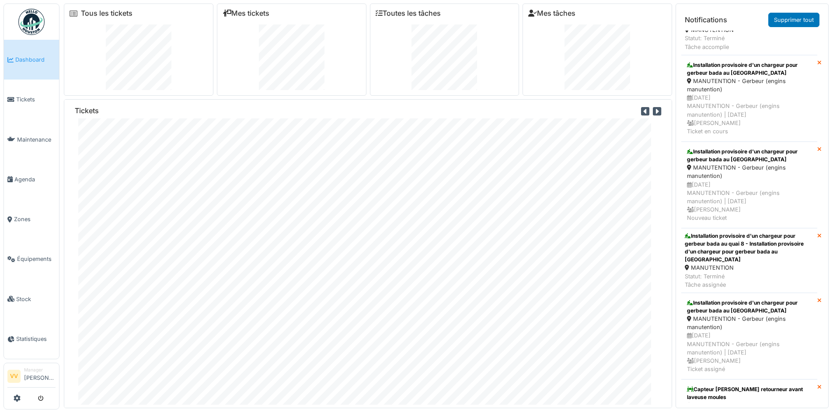
scroll to position [2011, 0]
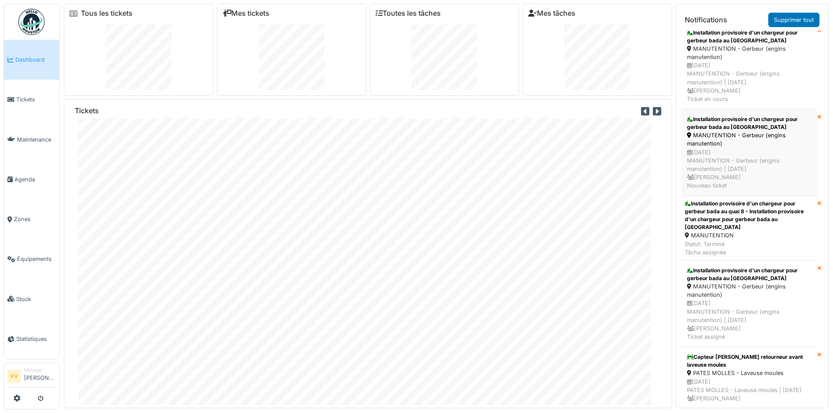
click at [790, 131] on div "Installation provisoire d'un chargeur pour gerbeur bada au quai 8" at bounding box center [749, 123] width 125 height 16
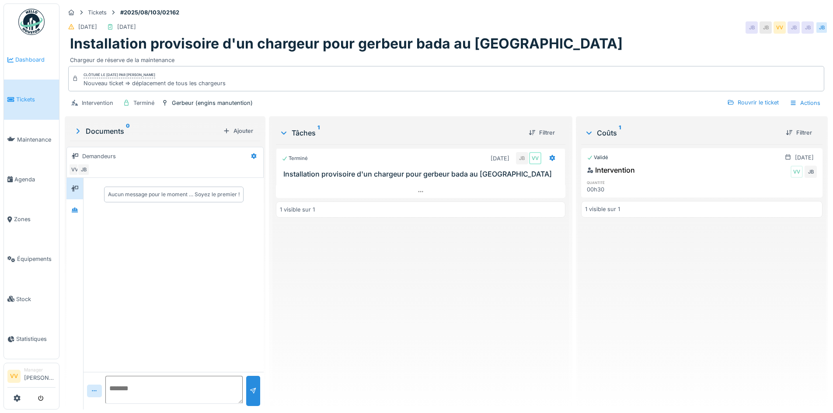
click at [18, 61] on span "Dashboard" at bounding box center [35, 60] width 40 height 8
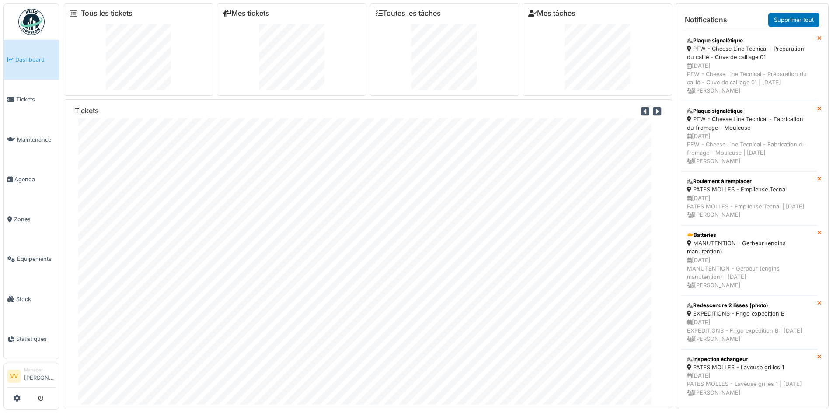
click at [24, 60] on span "Dashboard" at bounding box center [35, 60] width 40 height 8
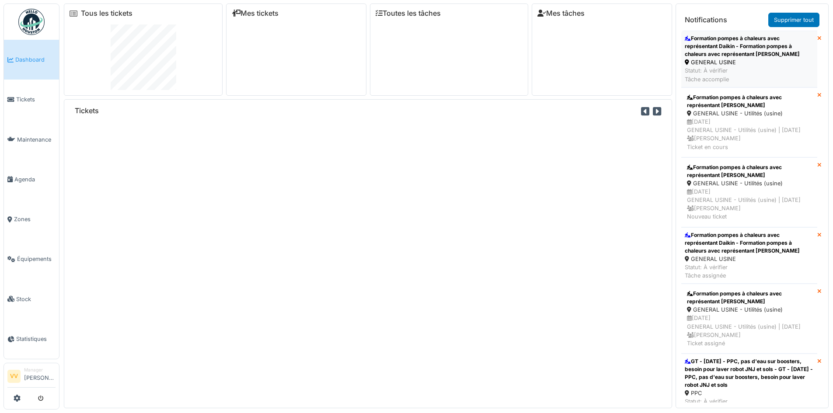
click at [747, 45] on div "Formation pompes à chaleurs avec représentant Daikin - Formation pompes à chale…" at bounding box center [749, 47] width 129 height 24
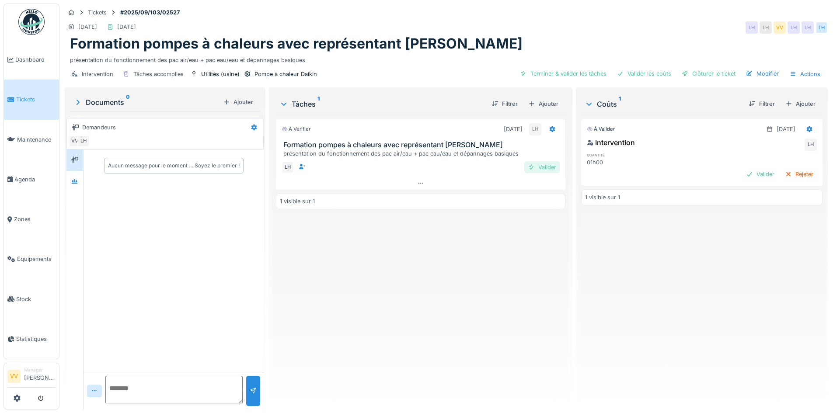
click at [536, 166] on div "Valider" at bounding box center [541, 167] width 35 height 12
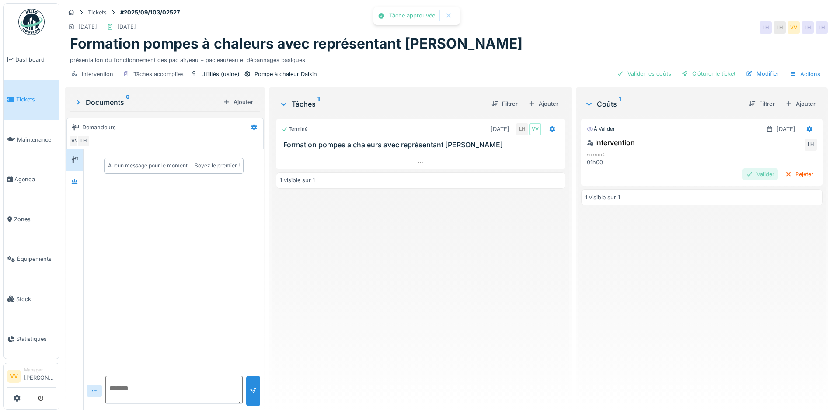
click at [742, 171] on div "Valider" at bounding box center [759, 174] width 35 height 12
click at [728, 72] on div "Clôturer le ticket" at bounding box center [708, 74] width 61 height 12
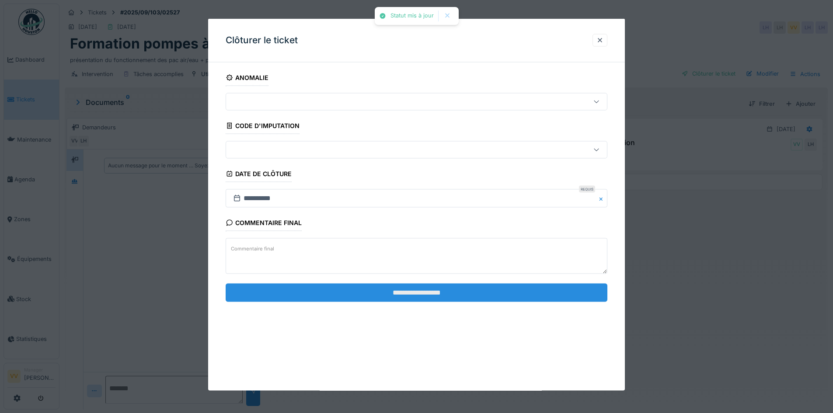
click at [438, 290] on input "**********" at bounding box center [417, 292] width 382 height 18
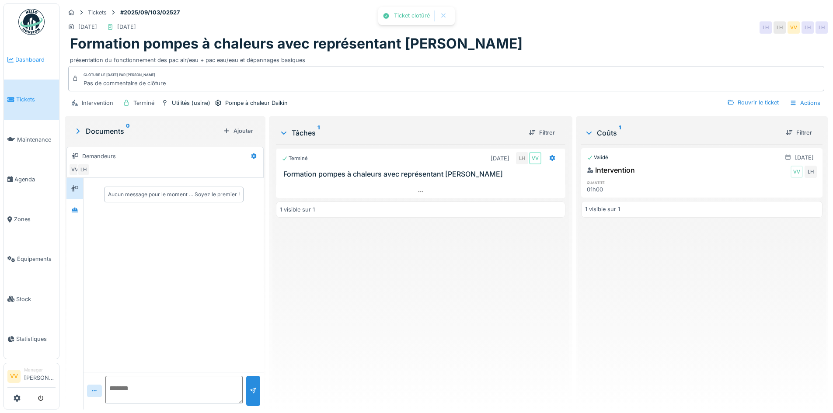
click at [23, 56] on span "Dashboard" at bounding box center [35, 60] width 40 height 8
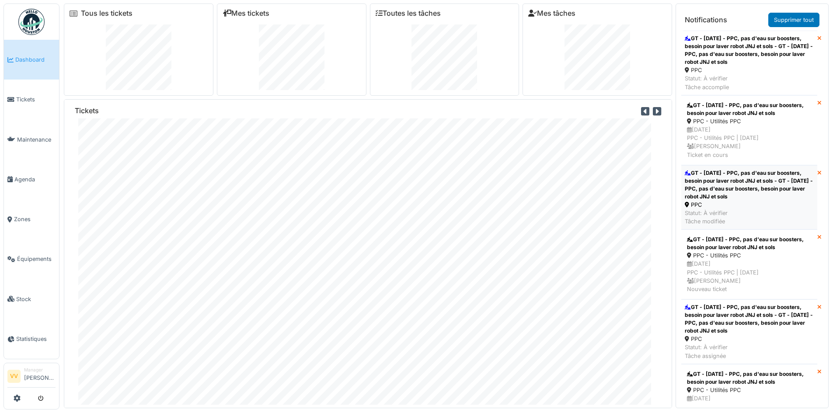
click at [756, 188] on div "GT - [DATE] - PPC, pas d'eau sur boosters, besoin pour laver robot JNJ et sols …" at bounding box center [749, 184] width 129 height 31
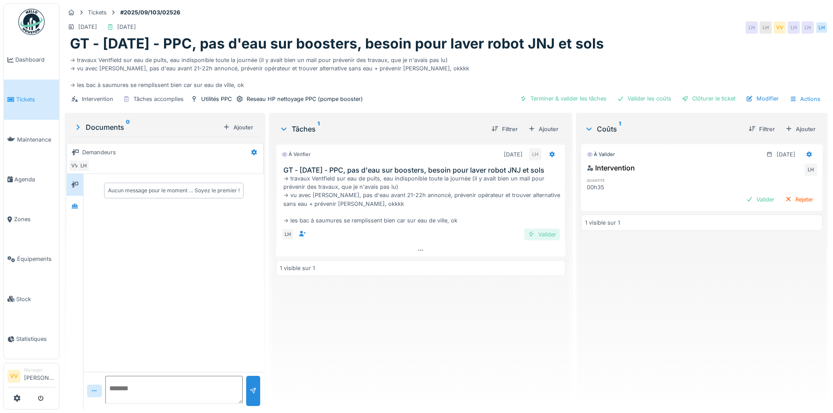
click at [543, 237] on div "Valider" at bounding box center [541, 235] width 35 height 12
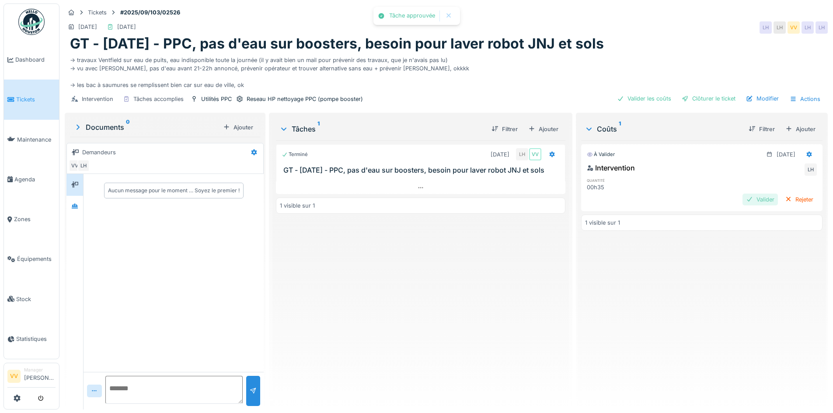
click at [742, 198] on div "Valider" at bounding box center [759, 200] width 35 height 12
click at [695, 98] on div "Clôturer le ticket" at bounding box center [708, 99] width 61 height 12
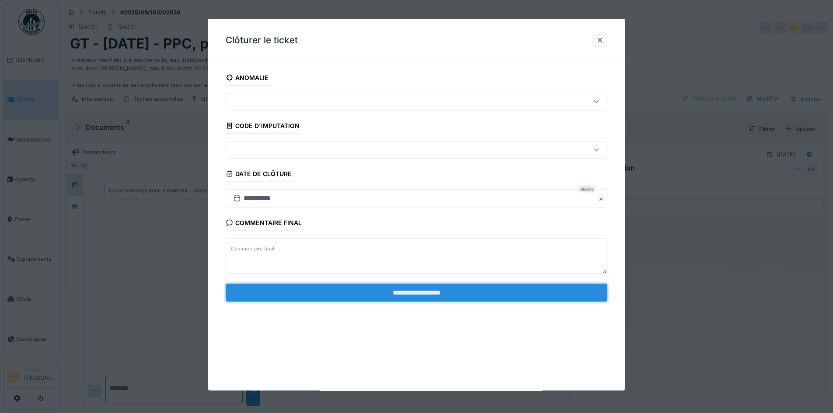
click at [435, 297] on input "**********" at bounding box center [417, 292] width 382 height 18
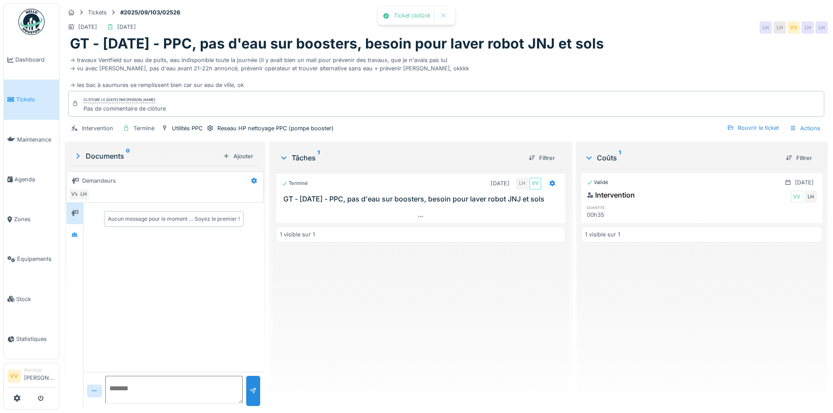
click at [435, 297] on div "Terminé 21/09/2025 LH VV GT - 21/9/25 - PPC, pas d'eau sur boosters, besoin pou…" at bounding box center [420, 285] width 289 height 233
click at [33, 62] on span "Dashboard" at bounding box center [35, 60] width 40 height 8
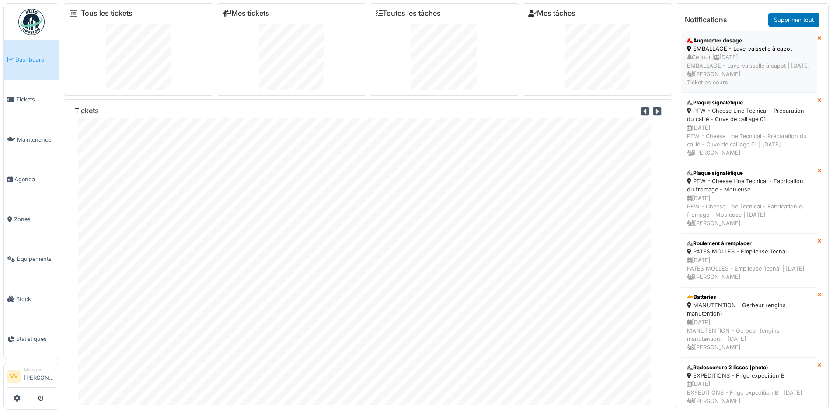
click at [744, 70] on div "Ce jour | [DATE] EMBALLAGE - Lave-vaisselle à capot | [DATE] [PERSON_NAME] Tick…" at bounding box center [749, 70] width 125 height 34
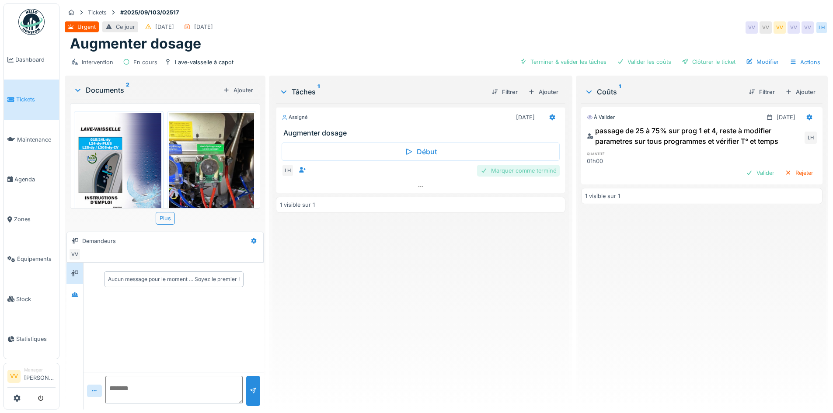
click at [531, 172] on div "Marquer comme terminé" at bounding box center [518, 171] width 83 height 12
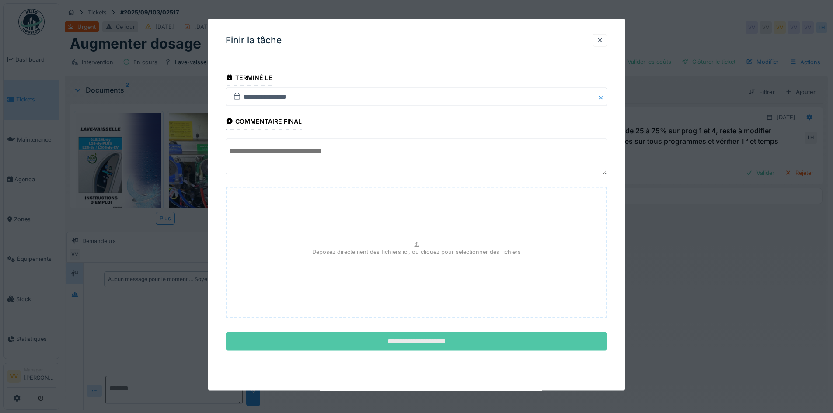
click at [411, 337] on input "**********" at bounding box center [417, 341] width 382 height 18
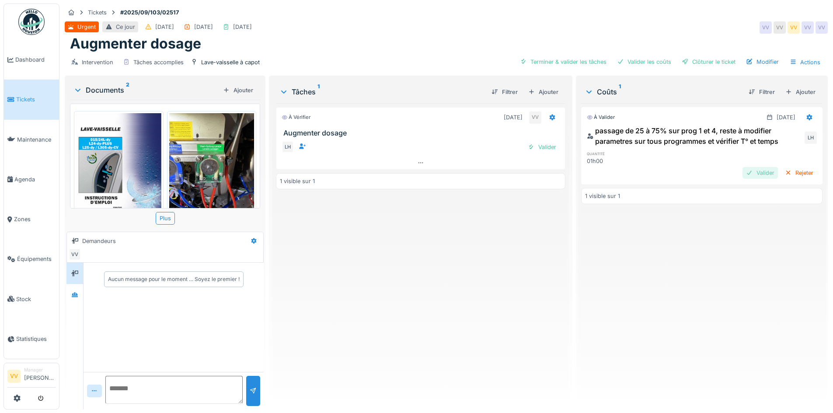
click at [750, 174] on div "Valider" at bounding box center [759, 173] width 35 height 12
drag, startPoint x: 750, startPoint y: 267, endPoint x: 610, endPoint y: 151, distance: 181.9
click at [750, 265] on div "Validé [DATE] passage de 25 à 75% sur prog 1 et 4, reste à modifier parametres …" at bounding box center [701, 252] width 241 height 299
click at [528, 145] on div at bounding box center [531, 147] width 7 height 8
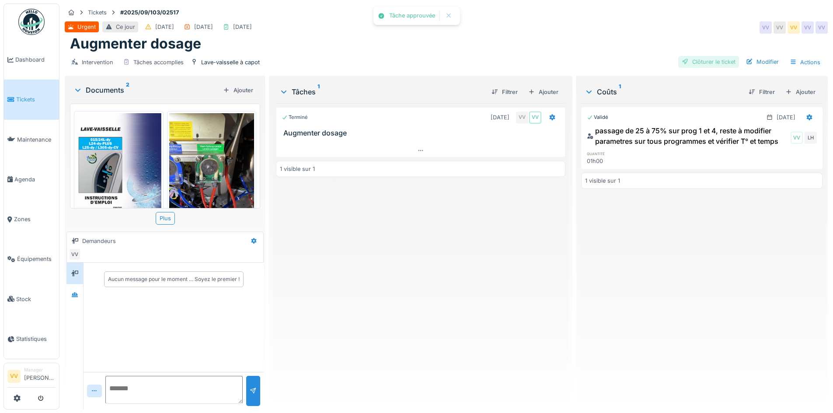
click at [712, 58] on div "Clôturer le ticket" at bounding box center [708, 62] width 61 height 12
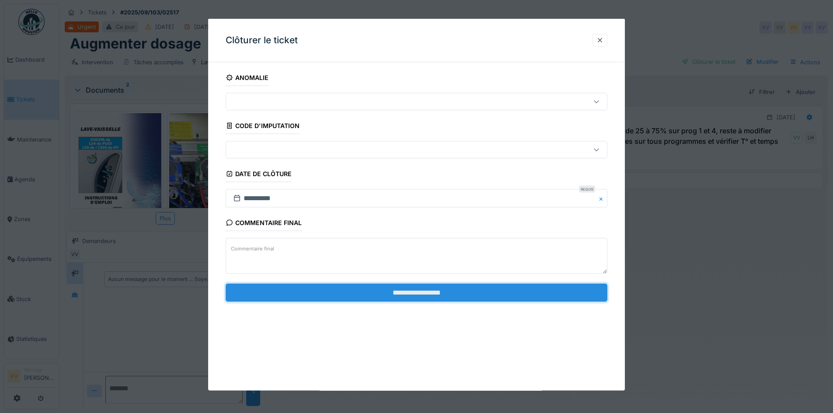
click at [406, 292] on input "**********" at bounding box center [417, 292] width 382 height 18
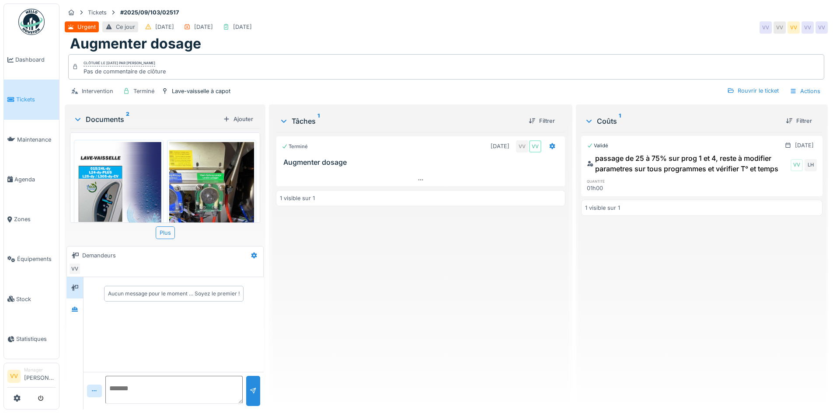
click at [541, 313] on div "Terminé 19/09/2025 VV VV Augmenter dosage 1 visible sur 1" at bounding box center [420, 267] width 289 height 271
click at [22, 102] on span "Tickets" at bounding box center [35, 99] width 39 height 8
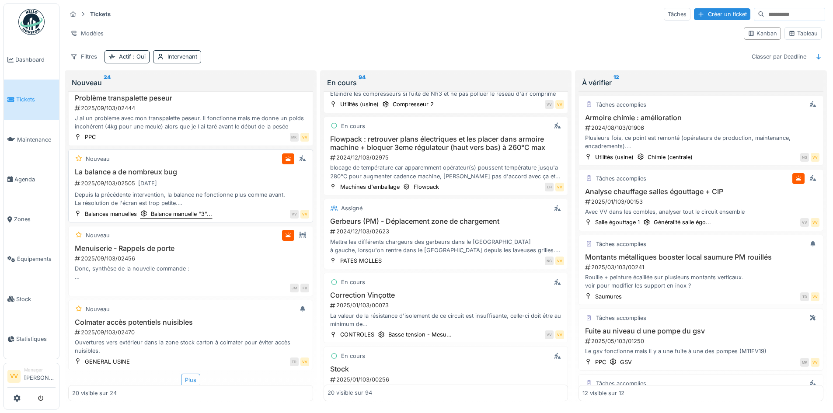
scroll to position [1162, 0]
click at [250, 178] on div "2025/09/103/02505 [DATE]" at bounding box center [191, 182] width 235 height 11
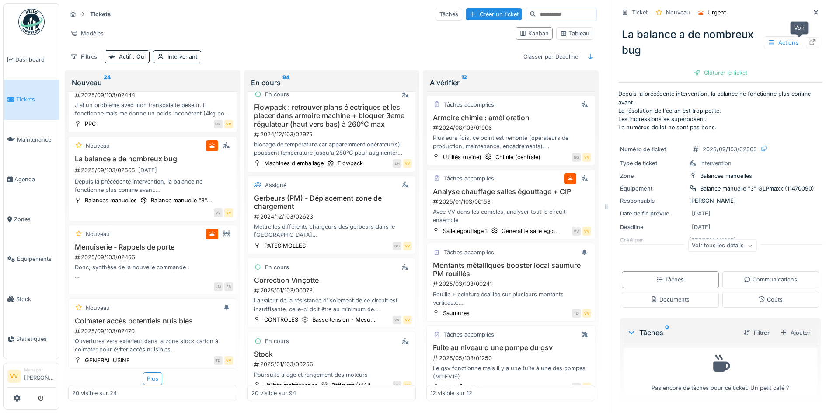
click at [809, 39] on icon at bounding box center [812, 42] width 7 height 6
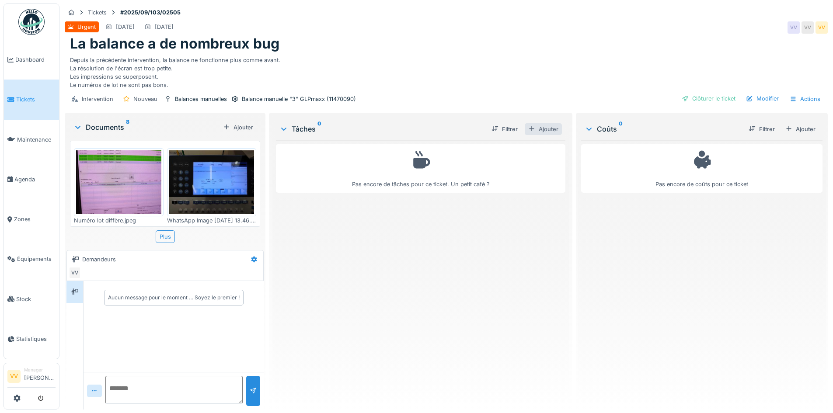
click at [552, 135] on div "Ajouter" at bounding box center [543, 129] width 37 height 12
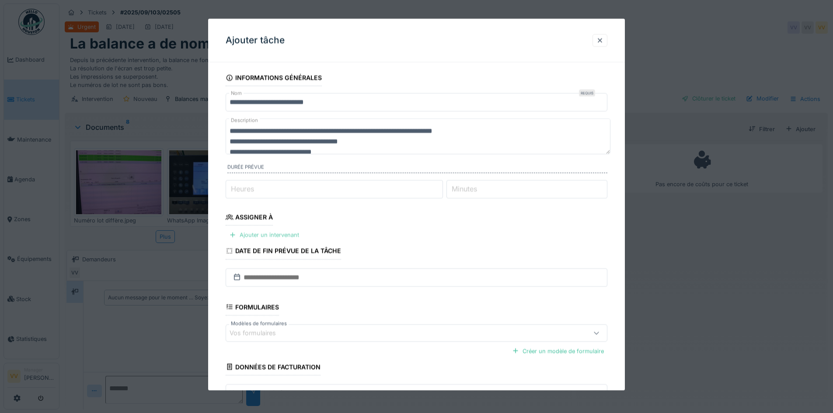
click at [272, 231] on div "Ajouter un intervenant" at bounding box center [264, 235] width 77 height 12
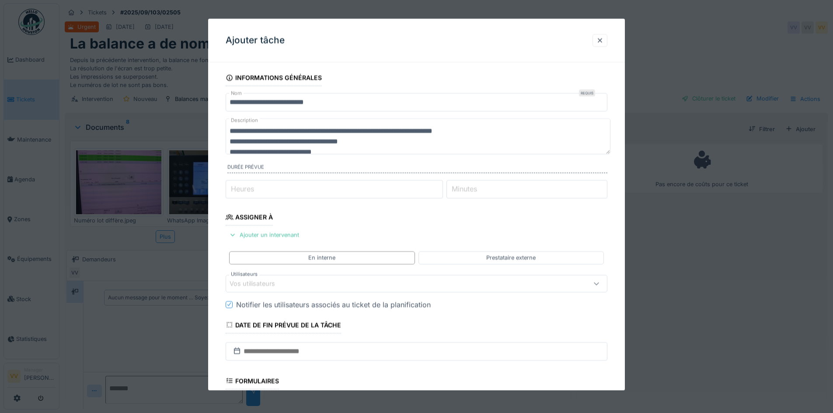
click at [273, 281] on div "Vos utilisateurs" at bounding box center [258, 283] width 58 height 10
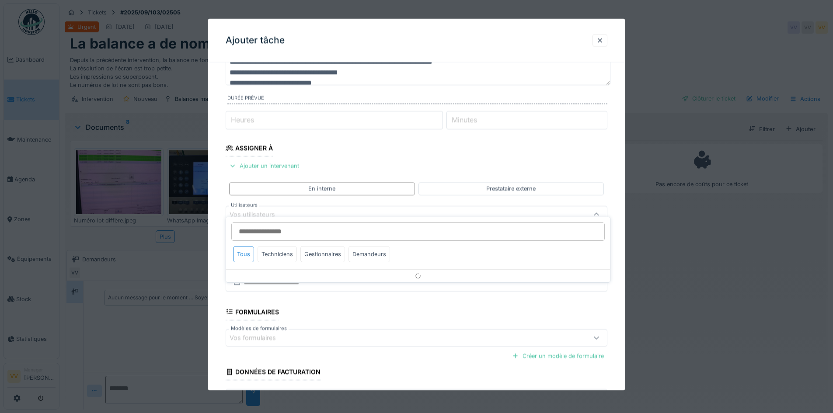
scroll to position [79, 0]
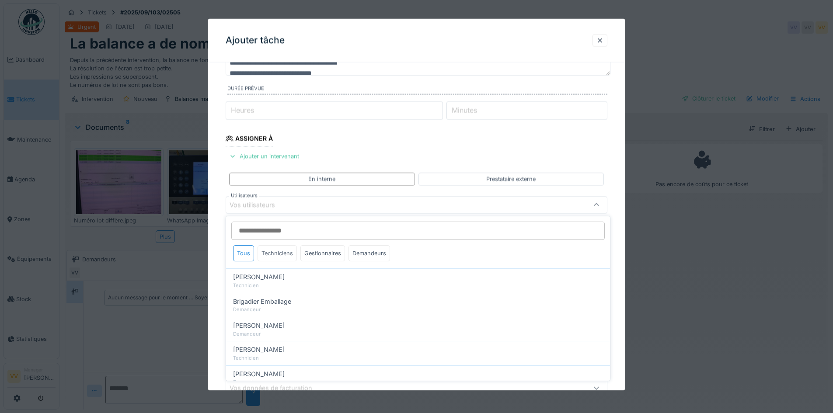
click at [289, 259] on div "Techniciens" at bounding box center [276, 253] width 39 height 16
click at [312, 256] on div "Gestionnaires" at bounding box center [322, 253] width 45 height 16
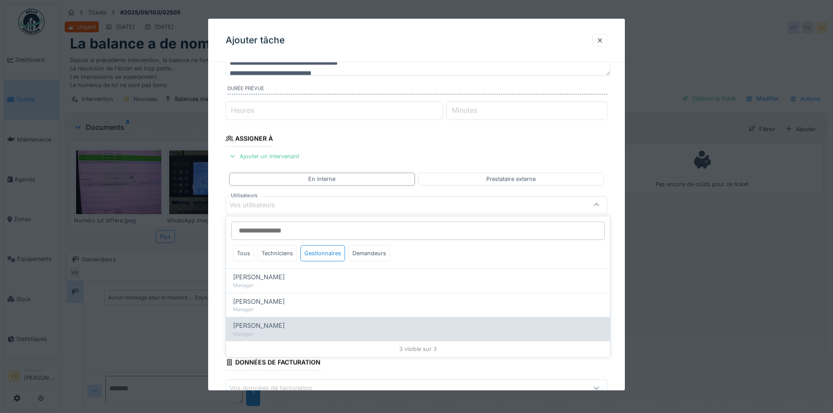
click at [284, 328] on div "[PERSON_NAME]" at bounding box center [418, 326] width 370 height 10
type input "****"
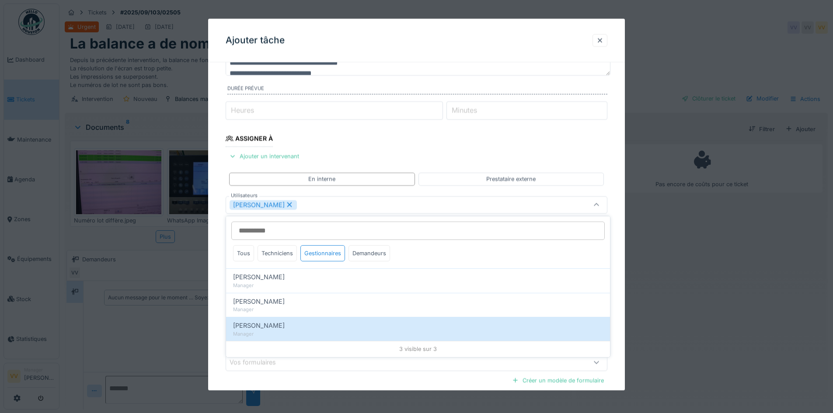
click at [555, 146] on fieldset "**********" at bounding box center [417, 227] width 382 height 473
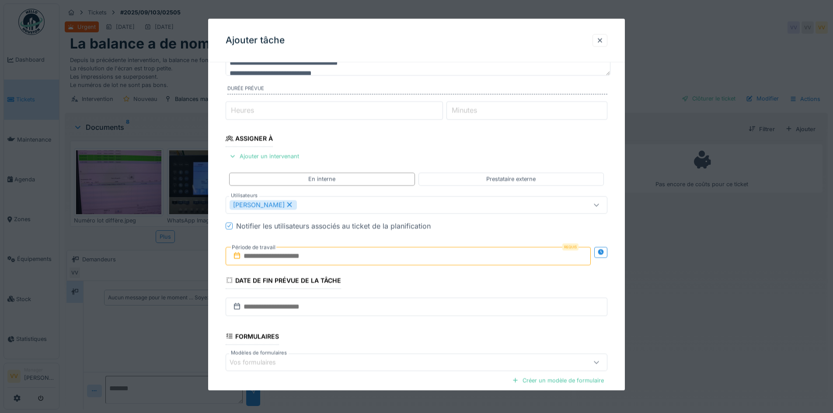
click at [343, 257] on input "text" at bounding box center [408, 256] width 365 height 18
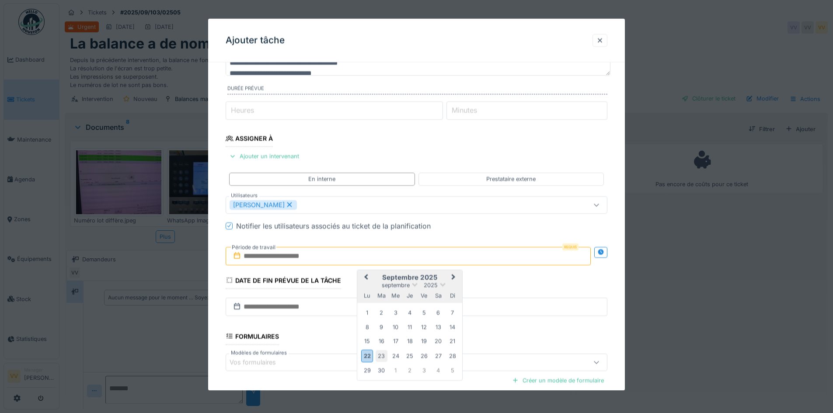
click at [384, 357] on div "23" at bounding box center [381, 356] width 12 height 12
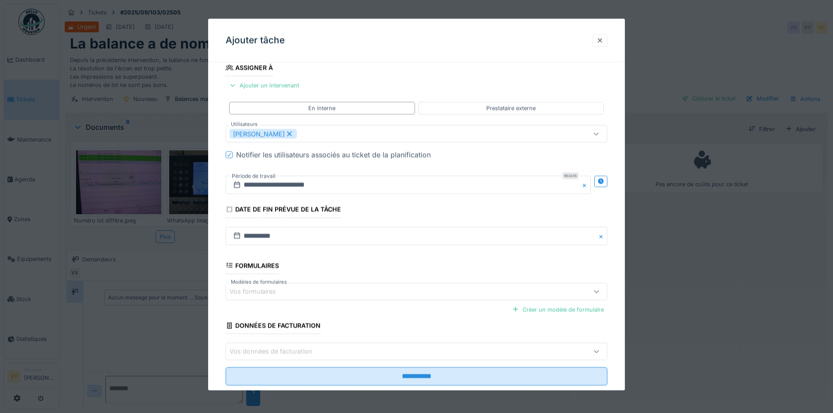
scroll to position [166, 0]
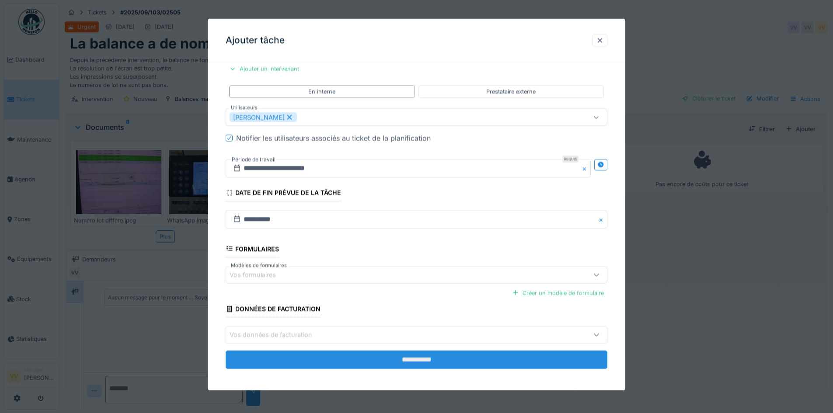
click at [366, 357] on input "**********" at bounding box center [417, 360] width 382 height 18
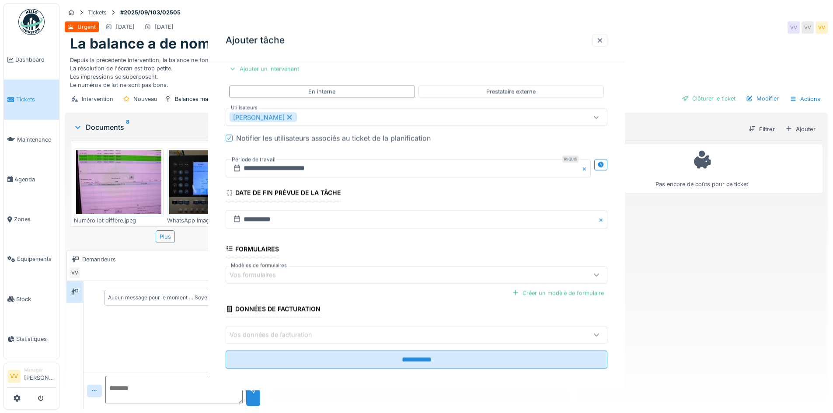
scroll to position [0, 0]
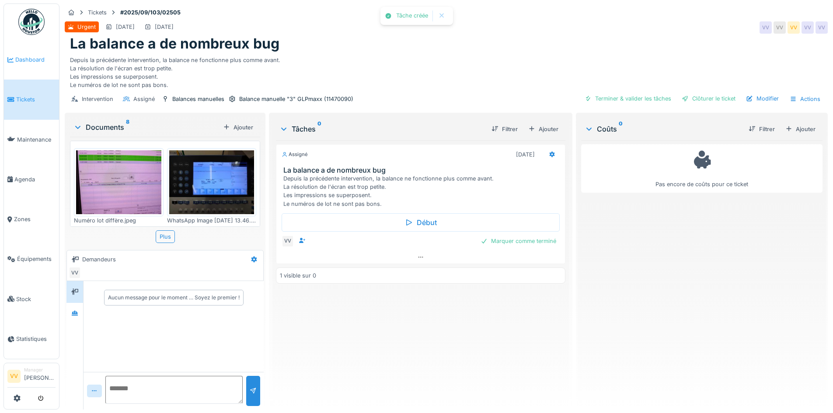
click at [32, 64] on link "Dashboard" at bounding box center [31, 60] width 55 height 40
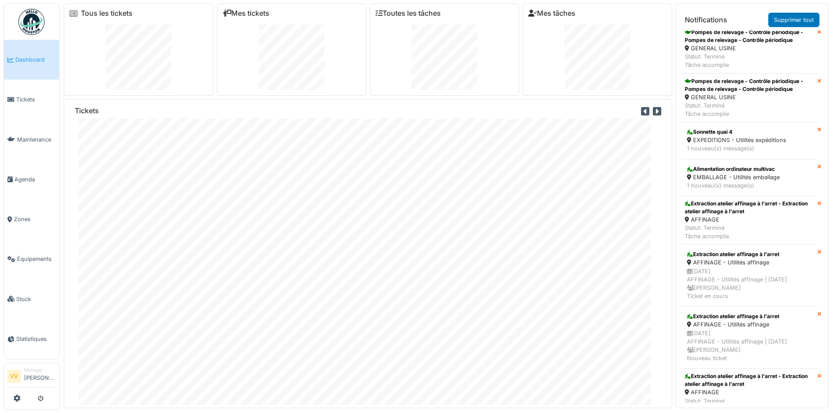
scroll to position [2512, 0]
